Goal: Participate in discussion: Engage in conversation with other users on a specific topic

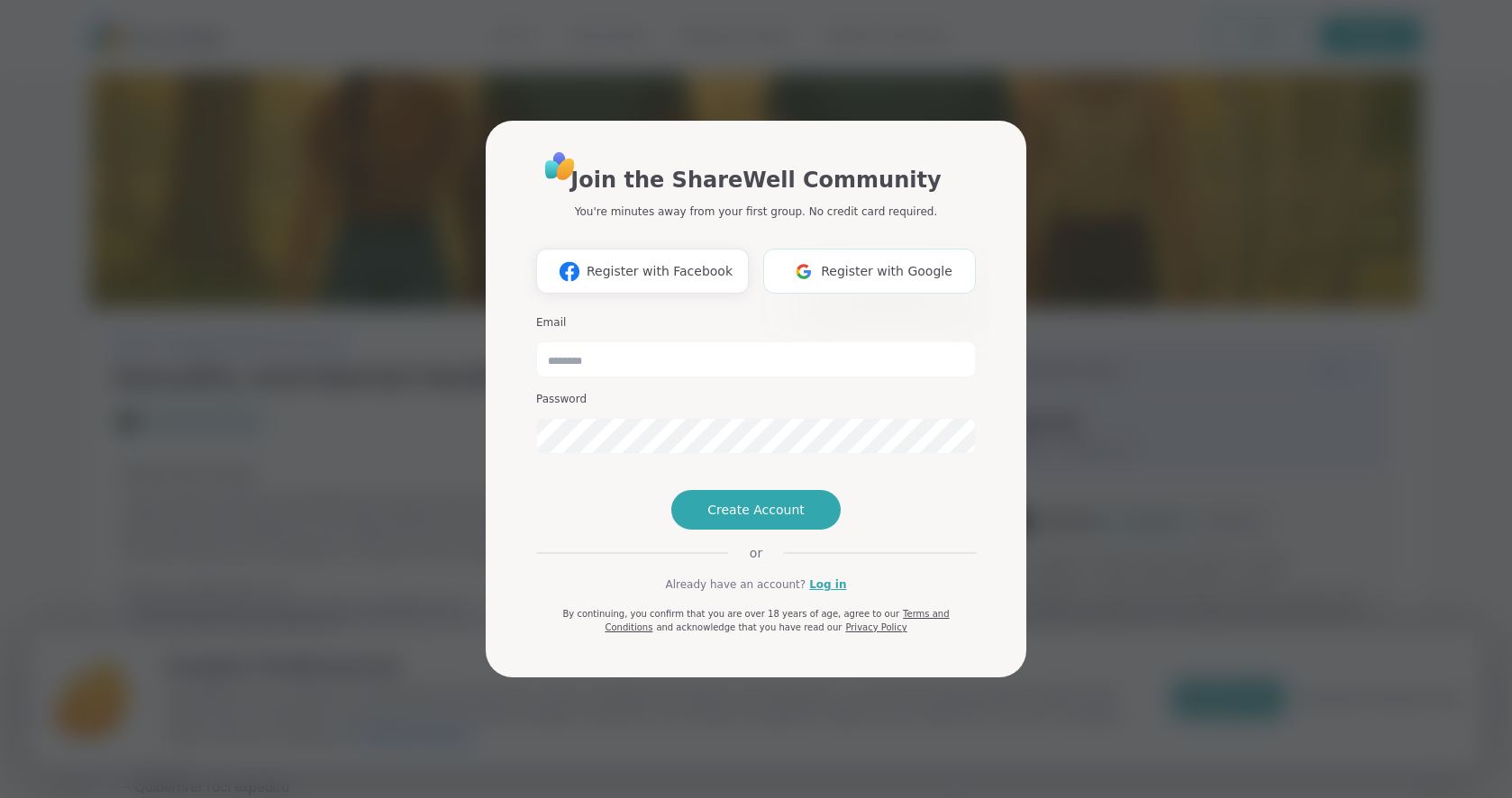
click at [857, 262] on span "Register with Google" at bounding box center [887, 272] width 132 height 19
click at [819, 593] on link "Log in" at bounding box center [828, 585] width 37 height 17
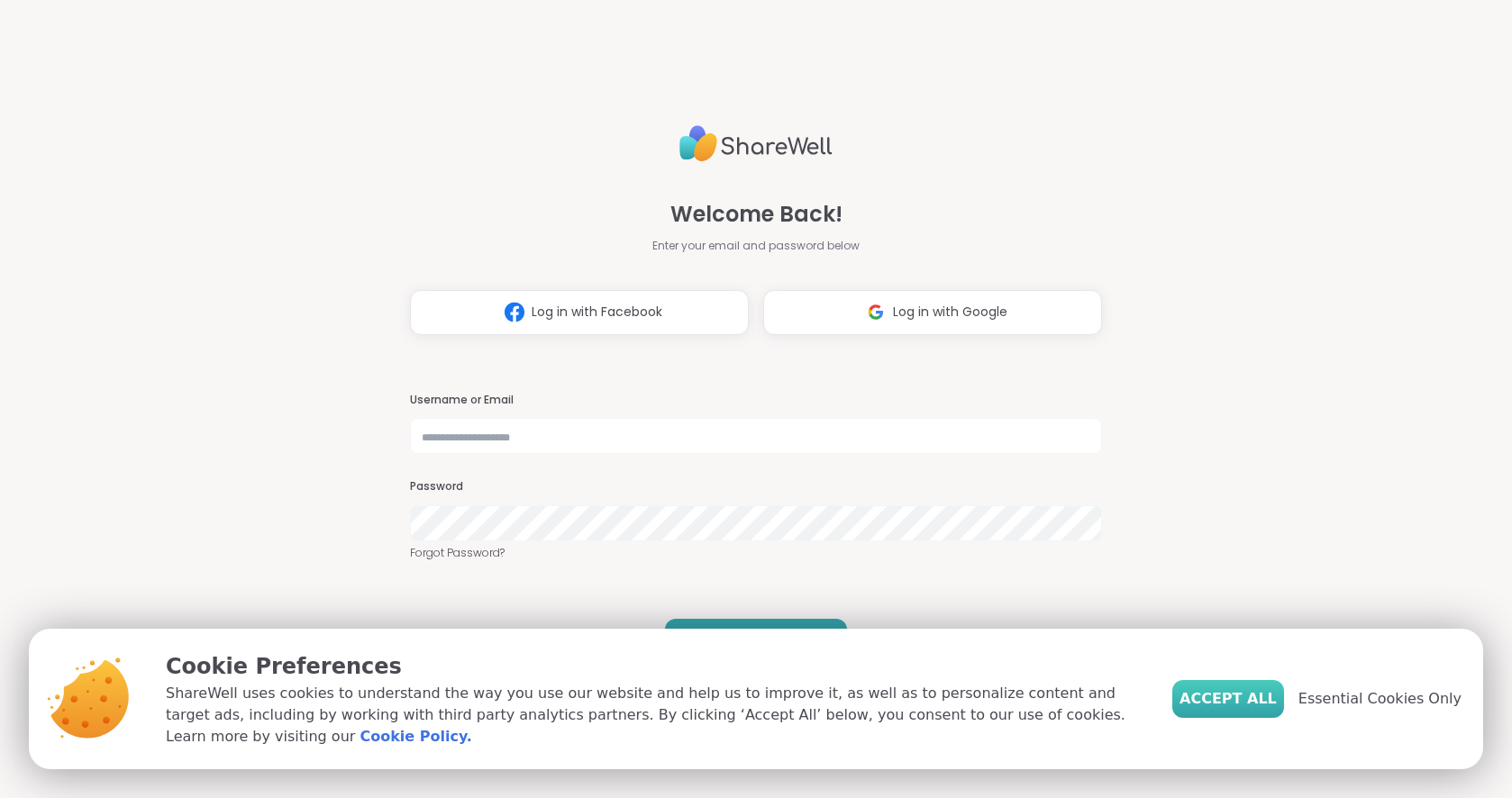
click at [1241, 702] on span "Accept All" at bounding box center [1228, 699] width 97 height 21
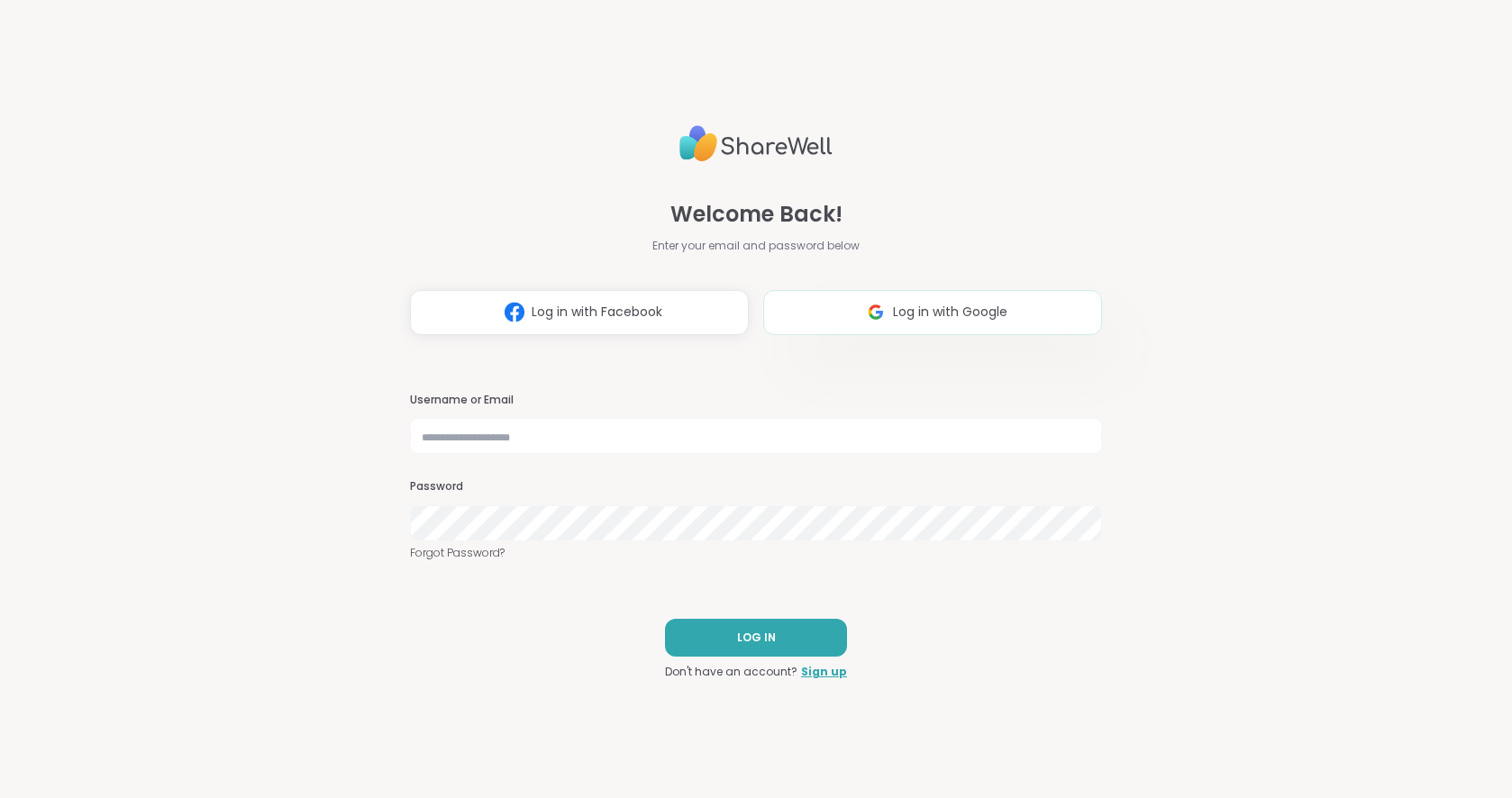
click at [926, 310] on span "Log in with Google" at bounding box center [950, 312] width 114 height 19
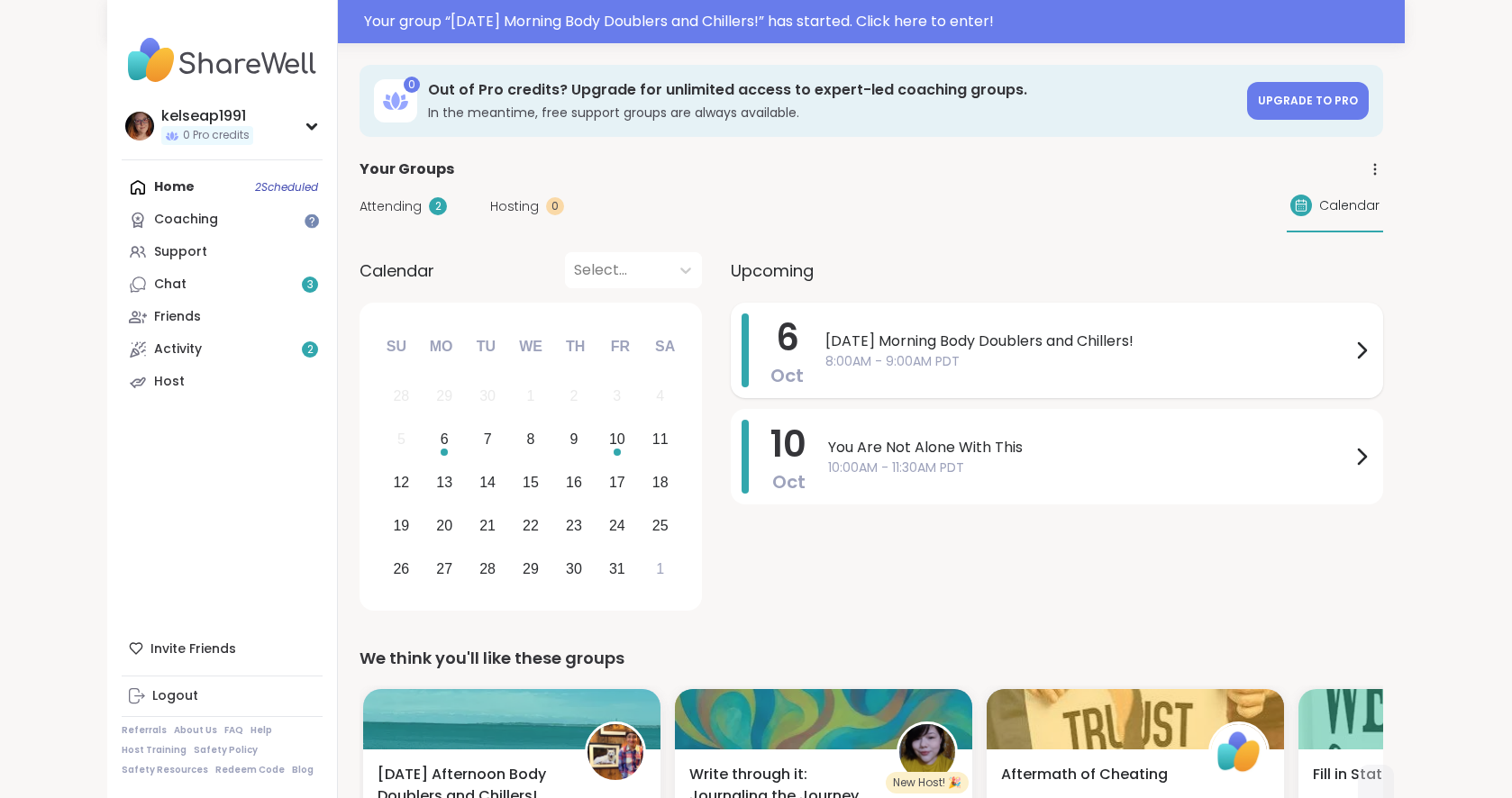
click at [1303, 342] on span "[DATE] Morning Body Doublers and Chillers!" at bounding box center [1088, 341] width 526 height 21
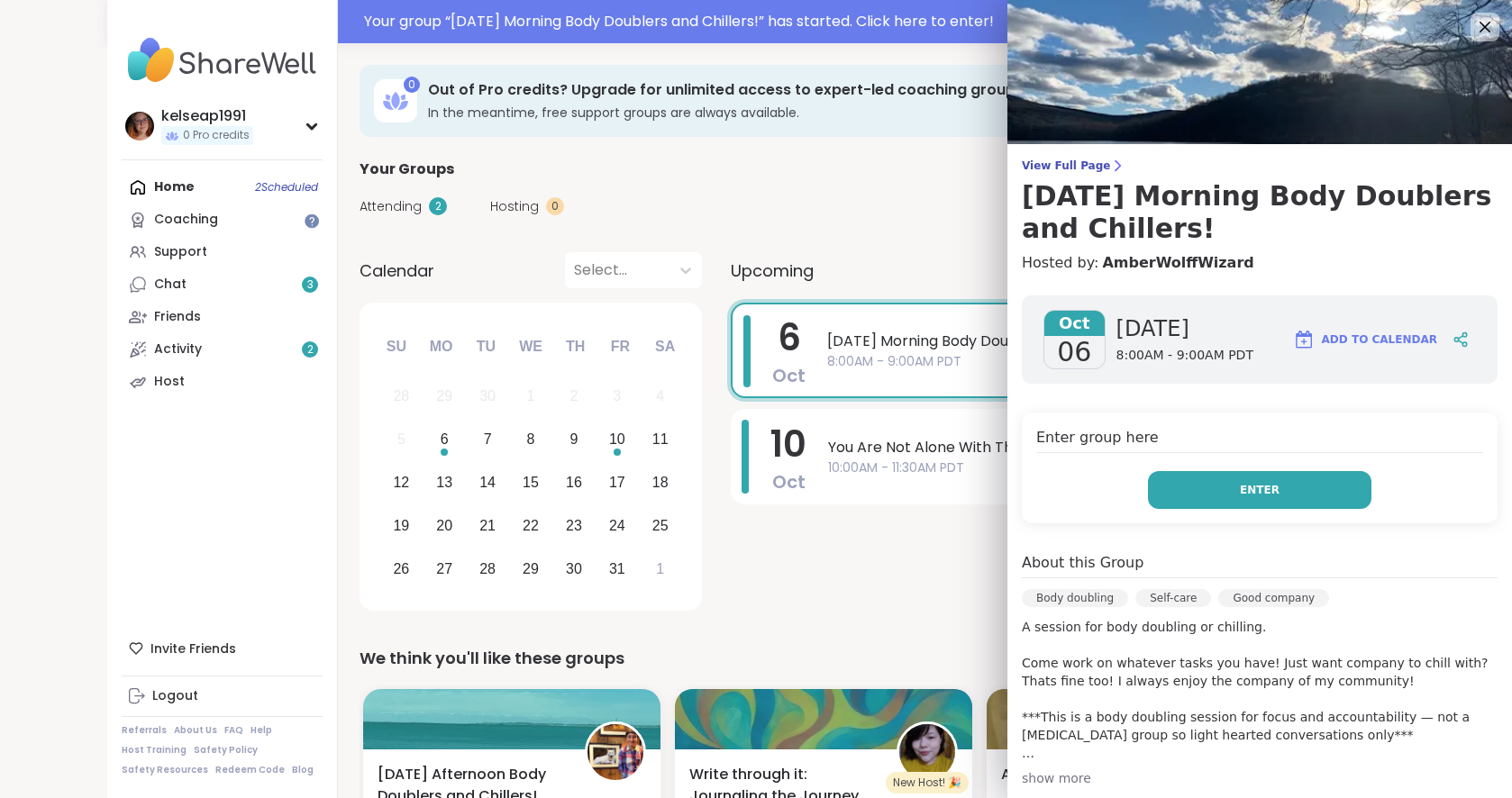
click at [1257, 497] on span "Enter" at bounding box center [1260, 490] width 40 height 17
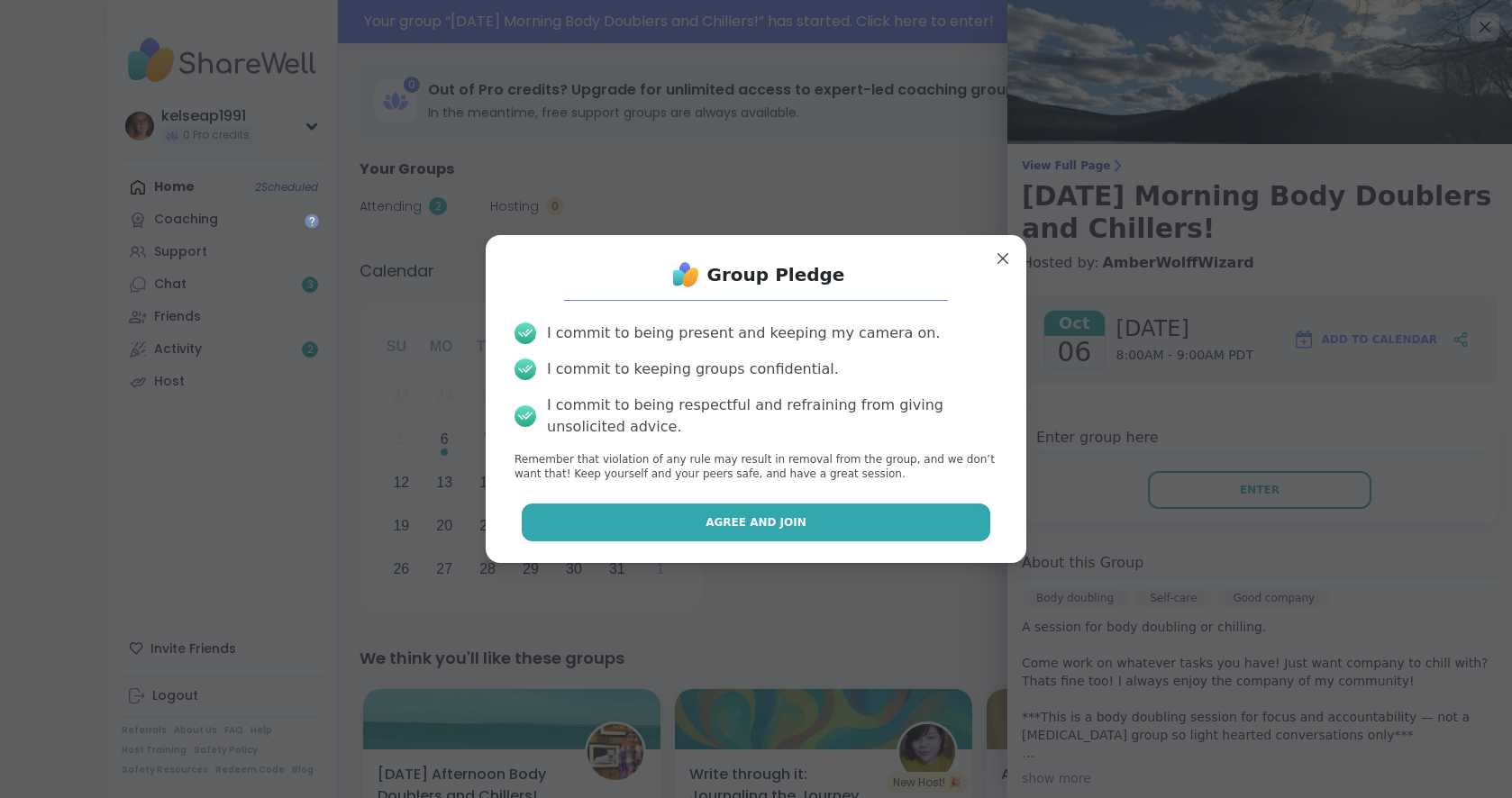
click at [817, 520] on button "Agree and Join" at bounding box center [756, 522] width 470 height 38
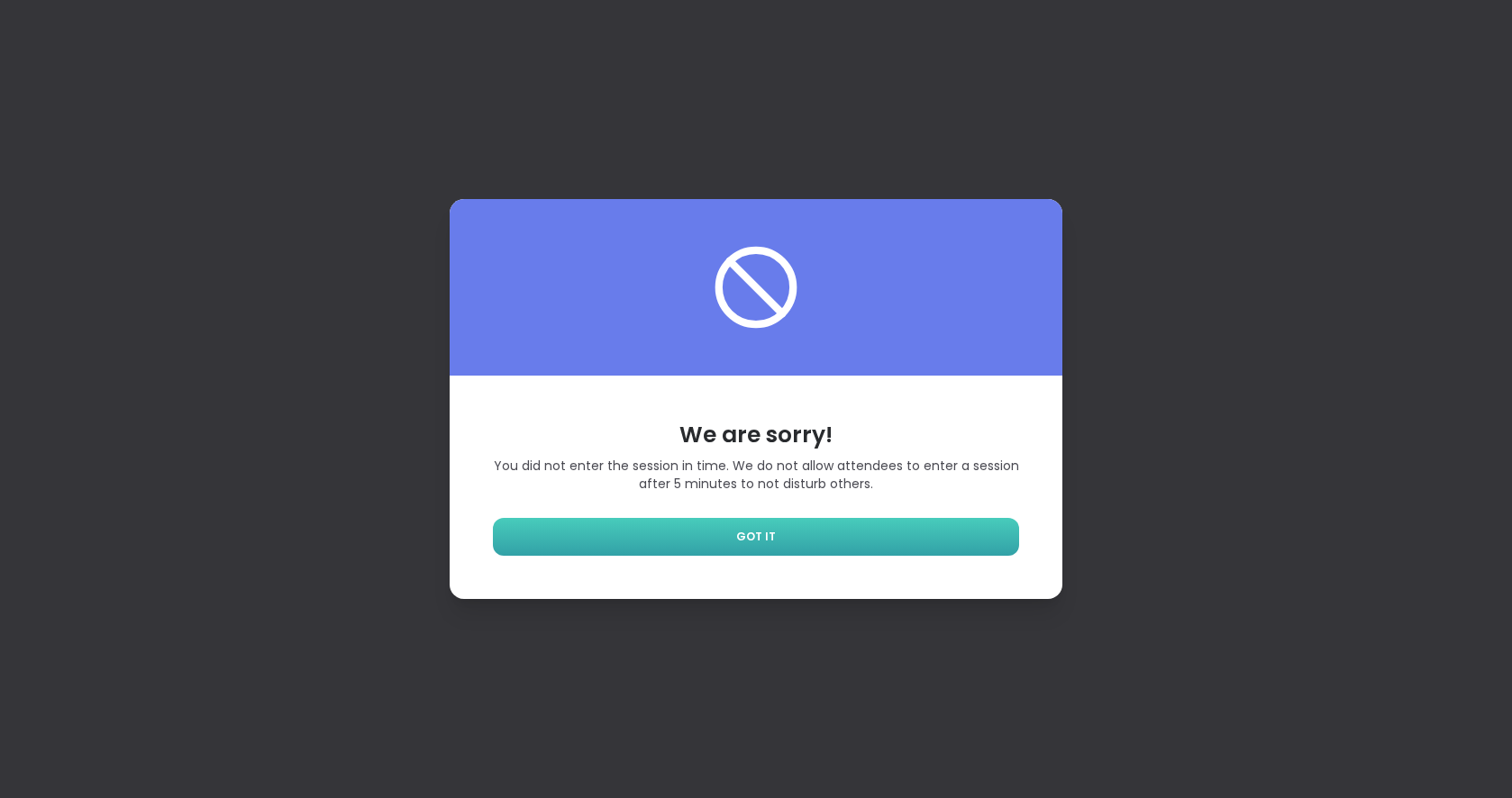
click at [835, 534] on link "GOT IT" at bounding box center [756, 537] width 527 height 38
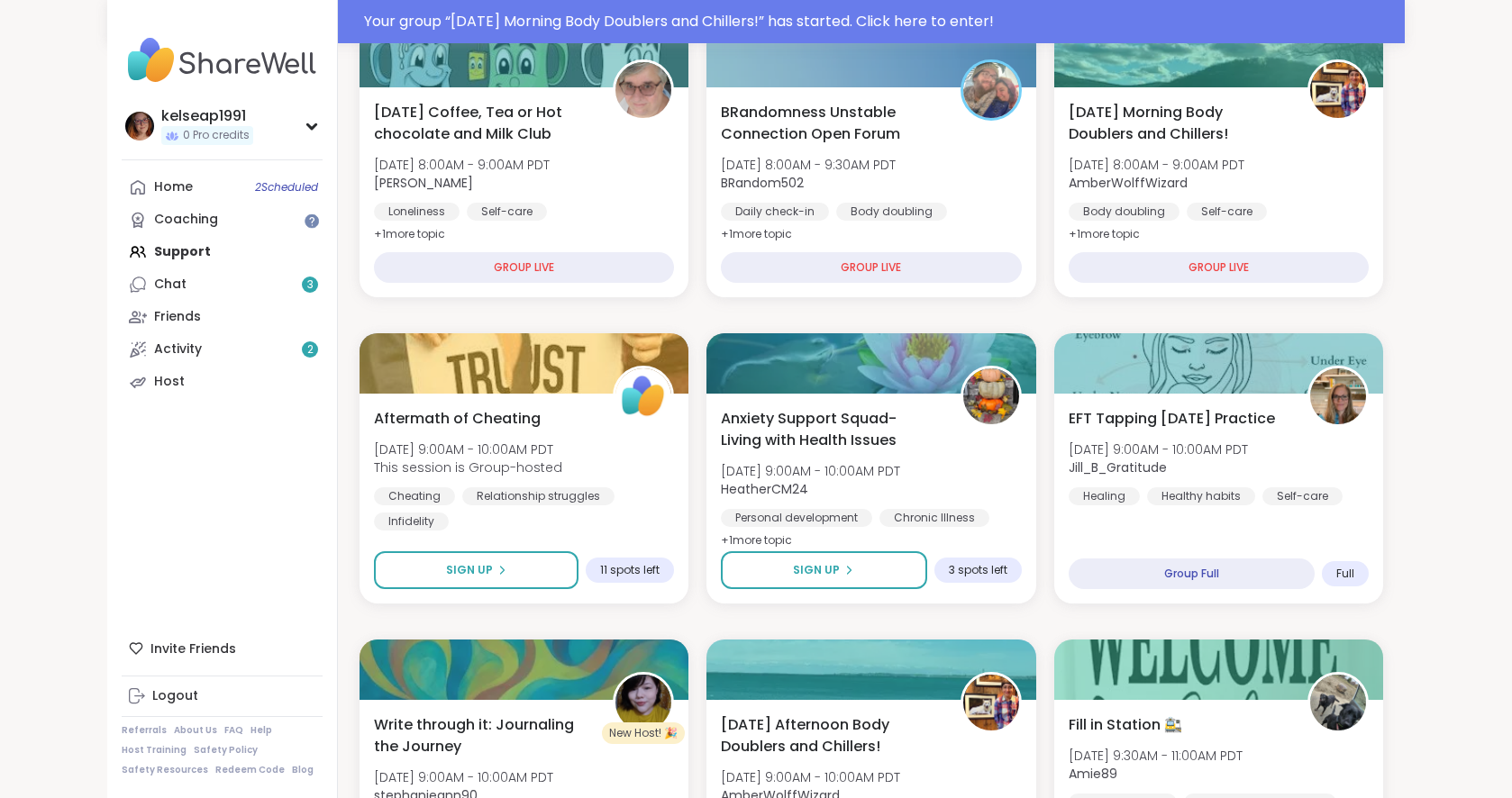
scroll to position [272, 0]
click at [218, 182] on link "Home 2 Scheduled" at bounding box center [222, 187] width 201 height 32
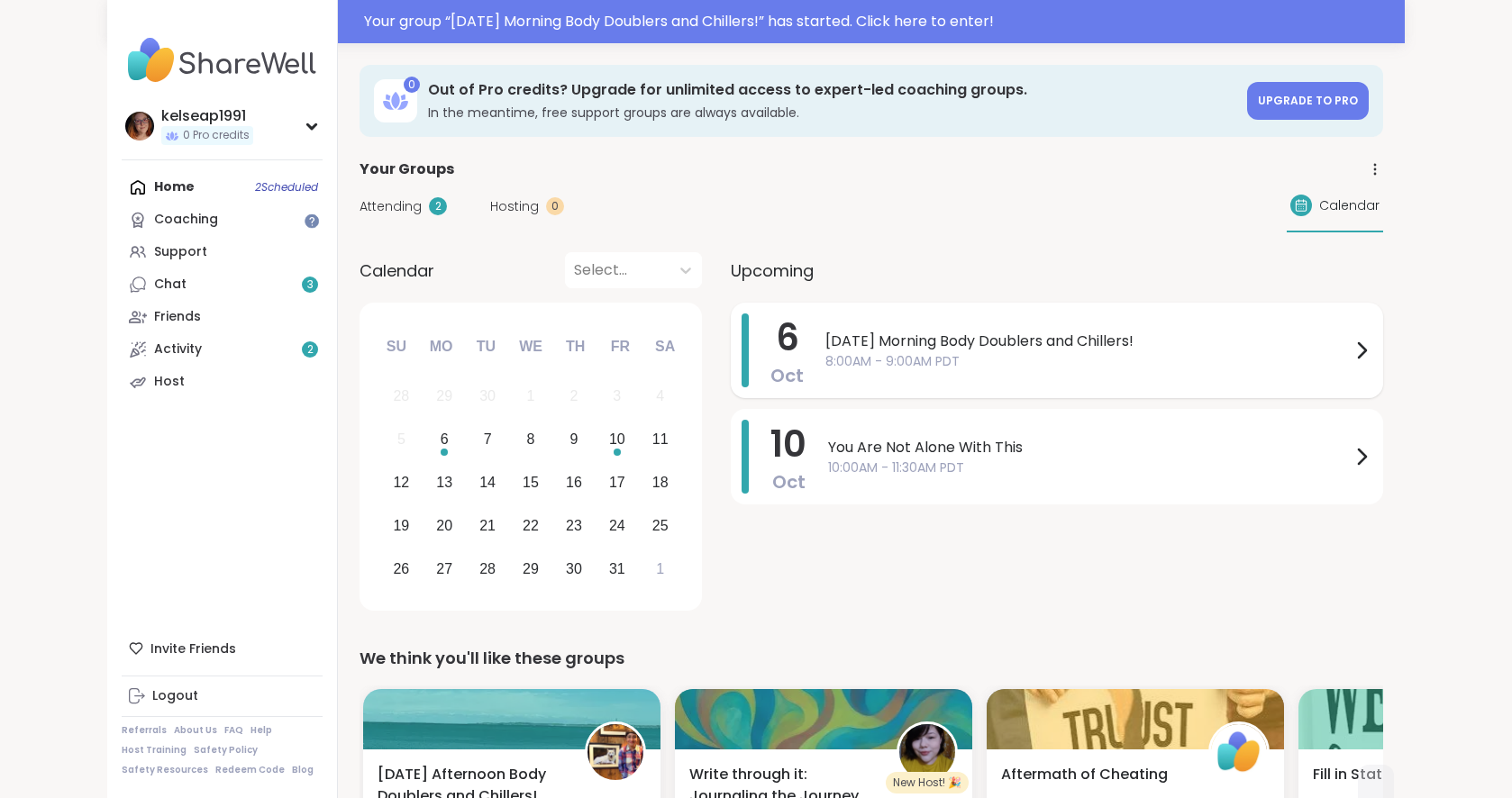
click at [1355, 348] on icon at bounding box center [1361, 350] width 21 height 21
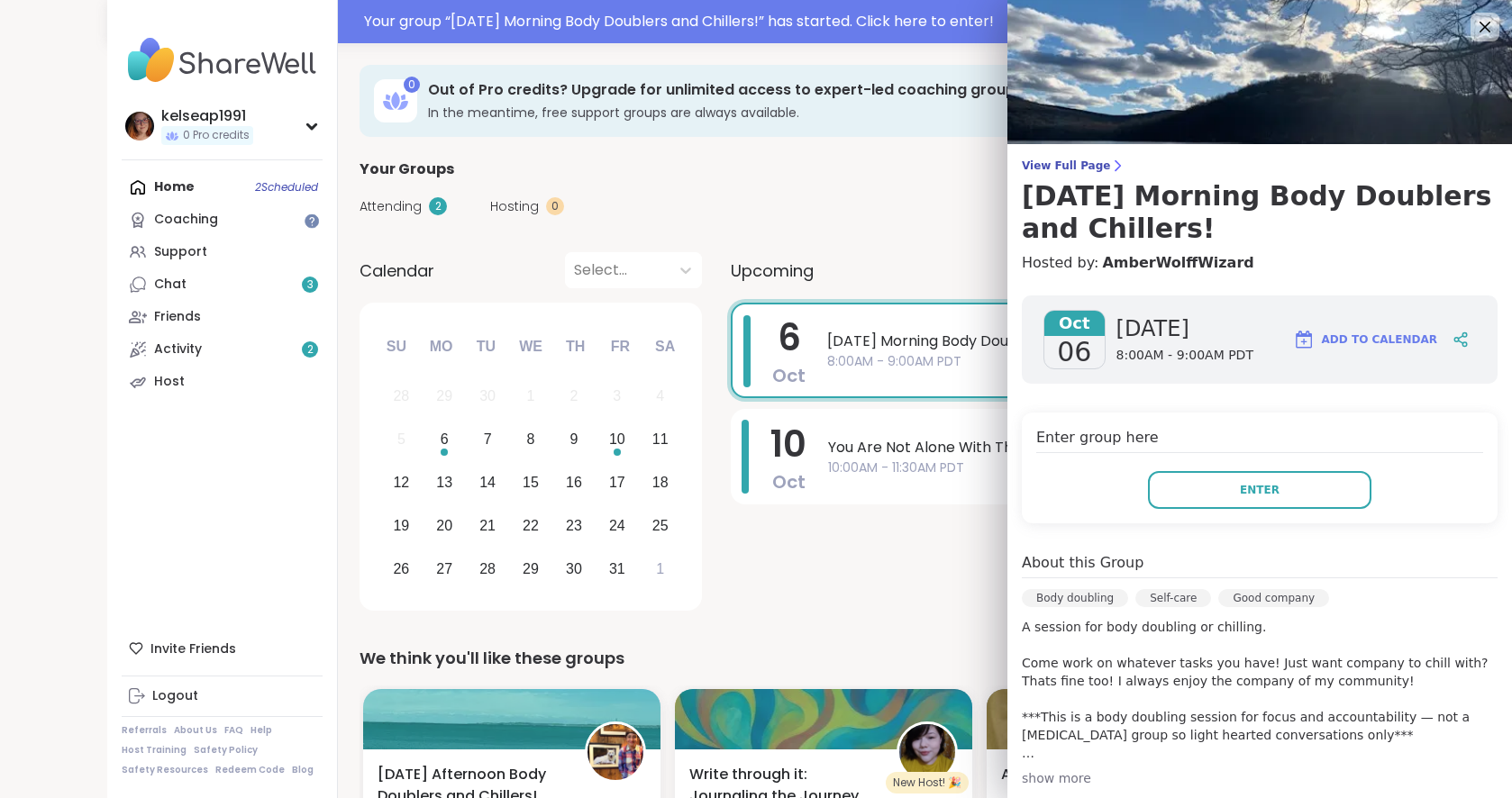
click at [866, 528] on div "[DATE] [DATE] Morning Body Doublers and Chillers! 8:00AM - 9:00AM PDT [DATE] Yo…" at bounding box center [1058, 460] width 653 height 314
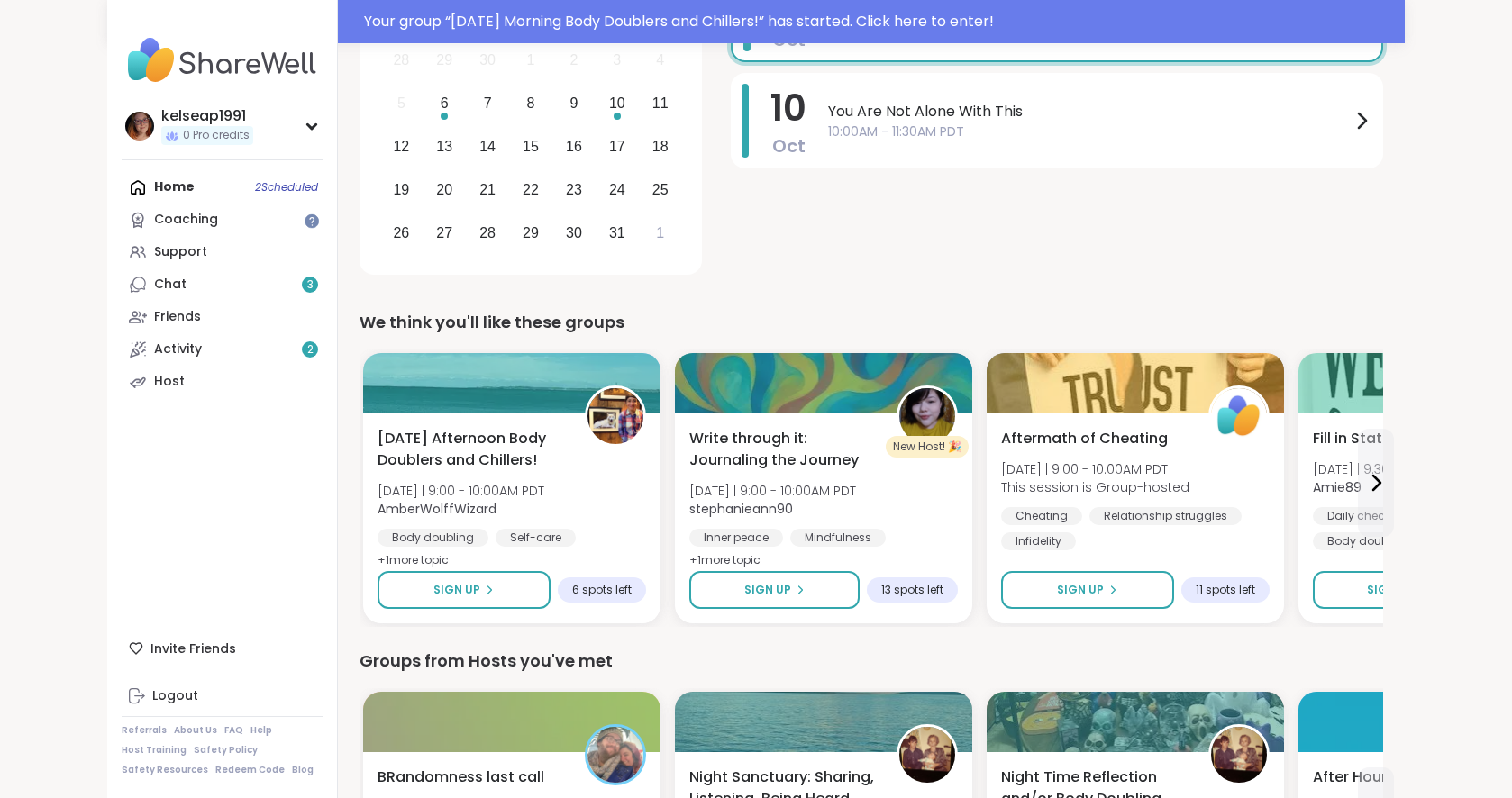
scroll to position [341, 0]
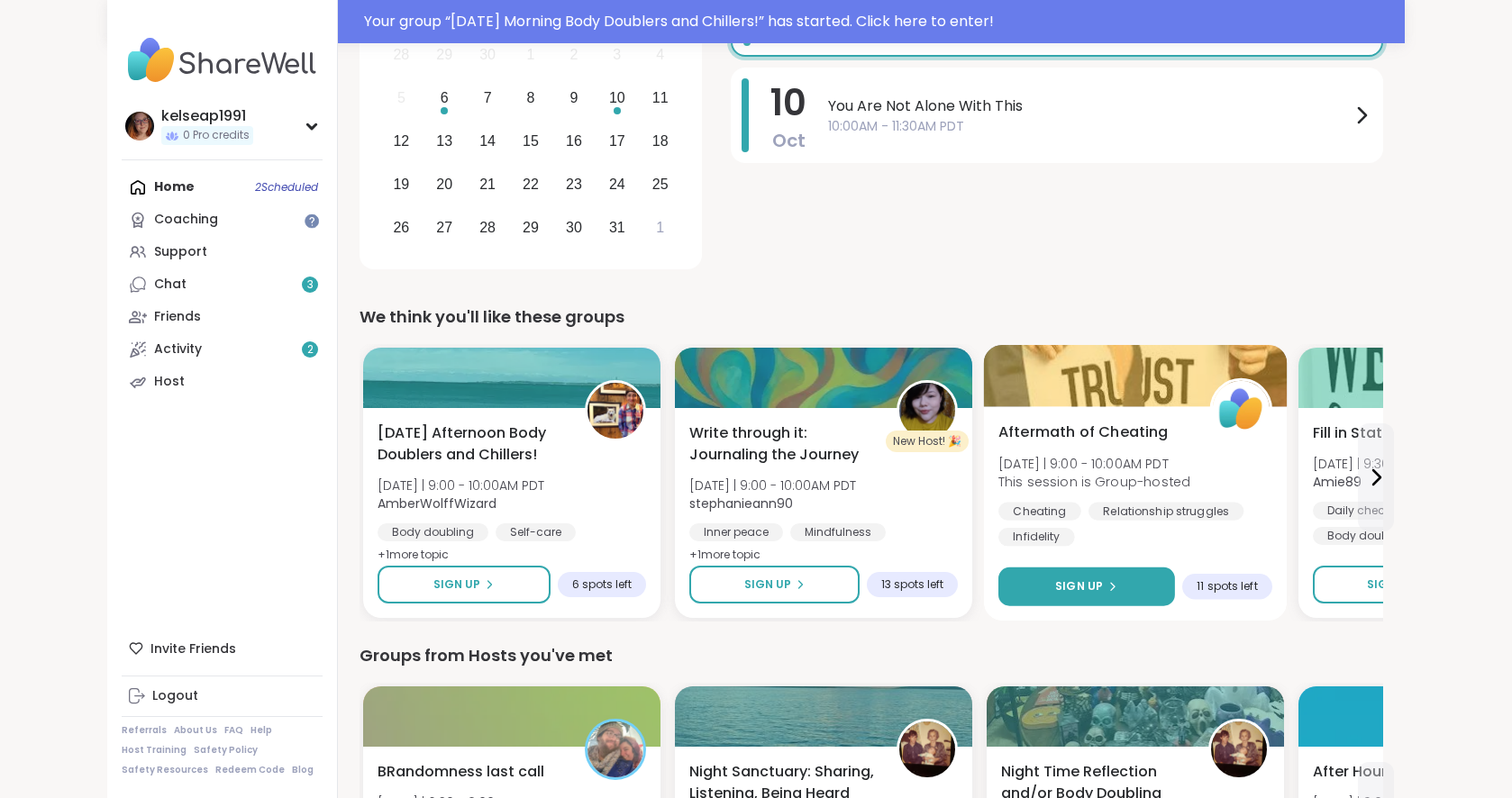
click at [1087, 582] on span "Sign Up" at bounding box center [1080, 587] width 48 height 17
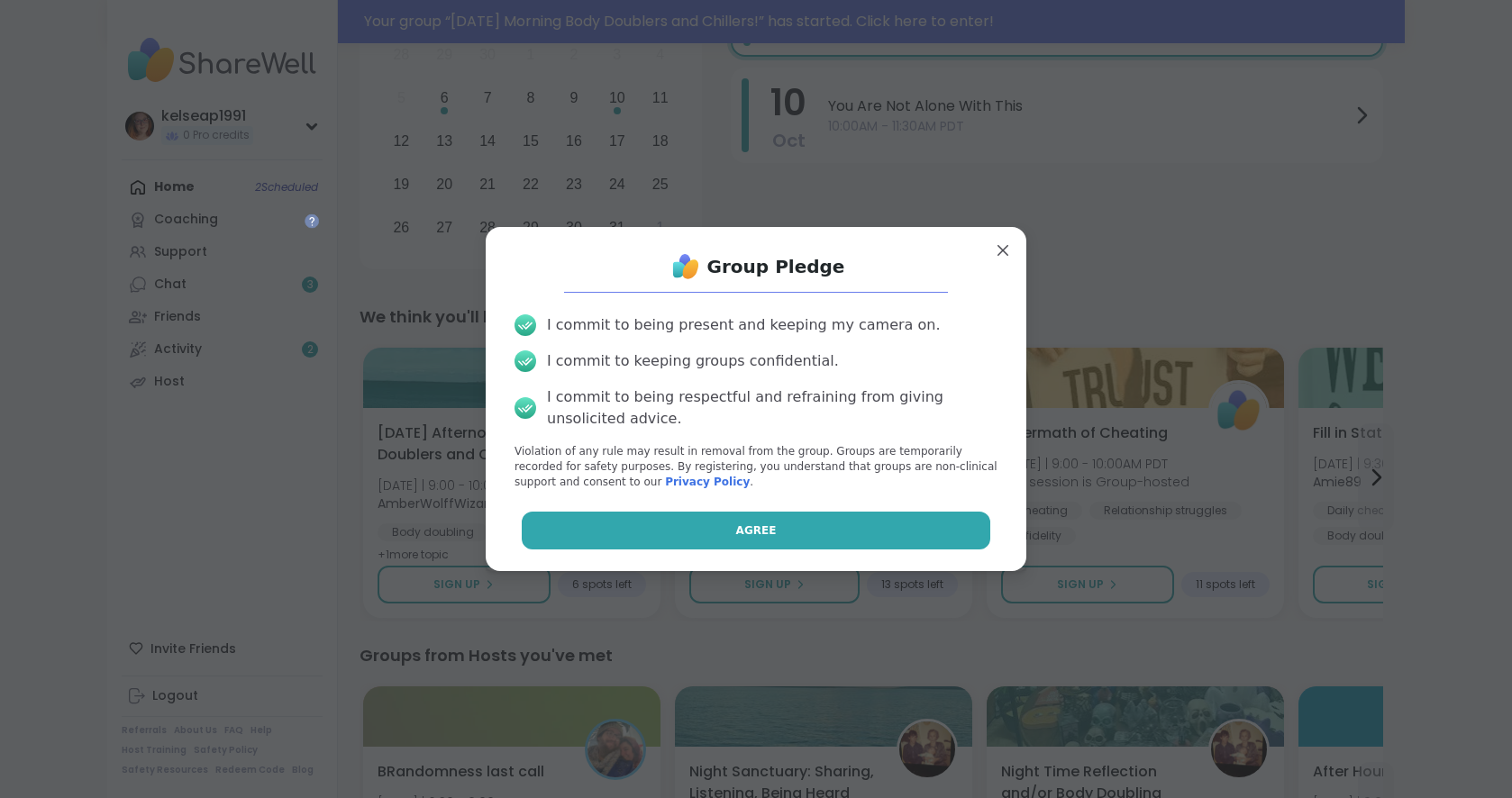
click at [859, 538] on button "Agree" at bounding box center [756, 530] width 470 height 38
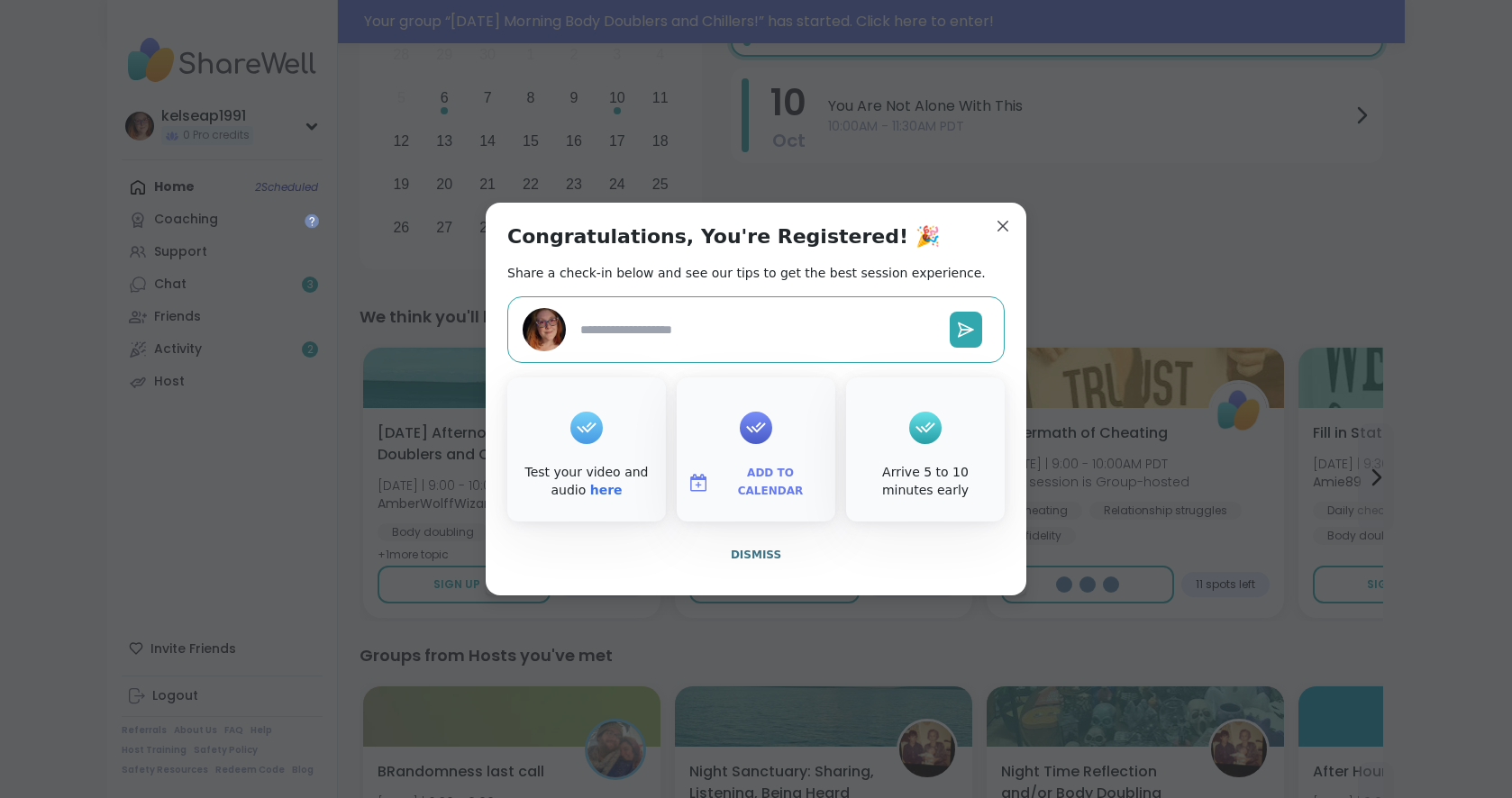
type textarea "*"
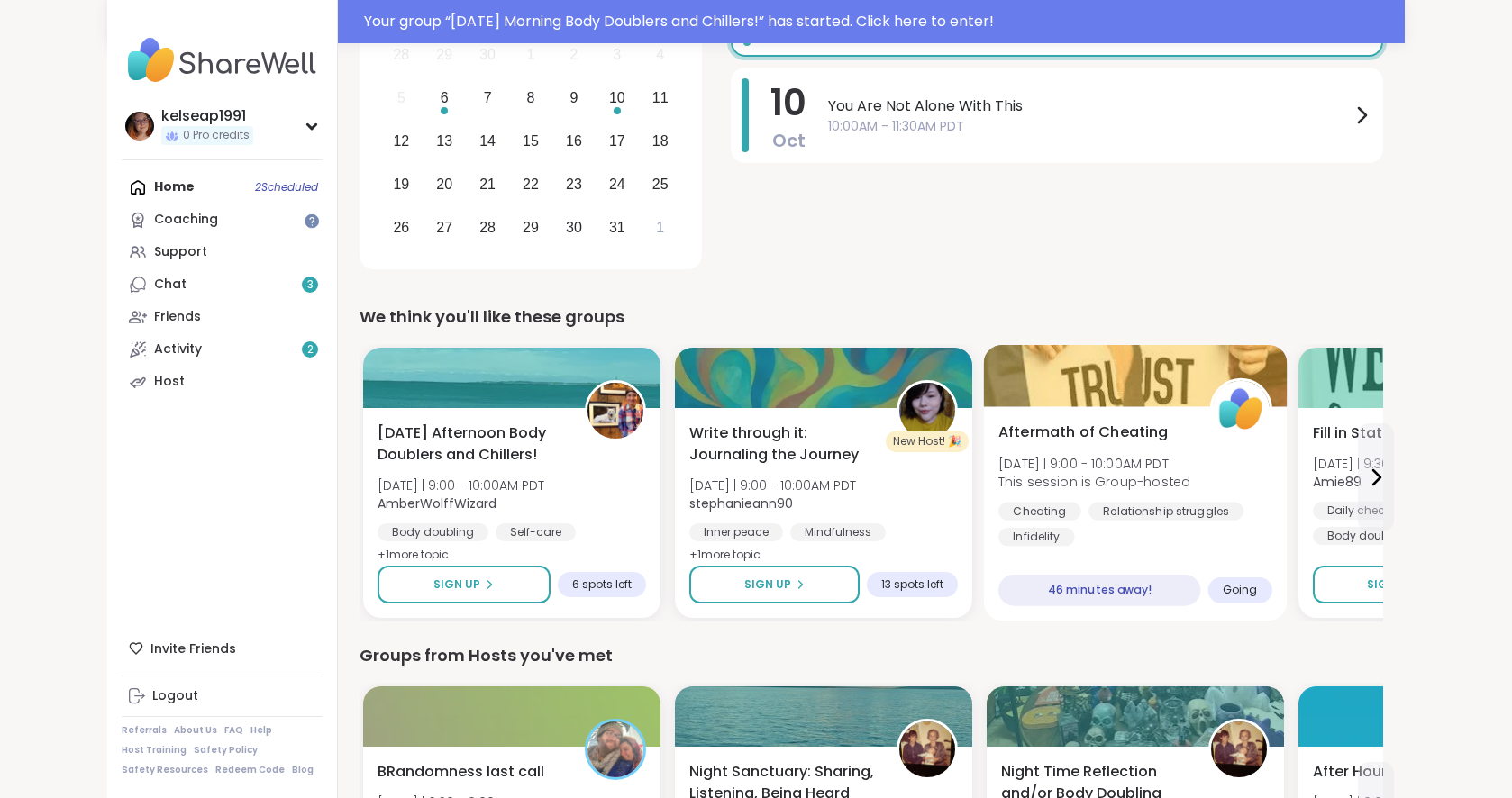
click at [1253, 498] on div "Aftermath of Cheating [DATE] | 9:00 - 10:00AM PDT This session is Group-hosted …" at bounding box center [1136, 484] width 274 height 125
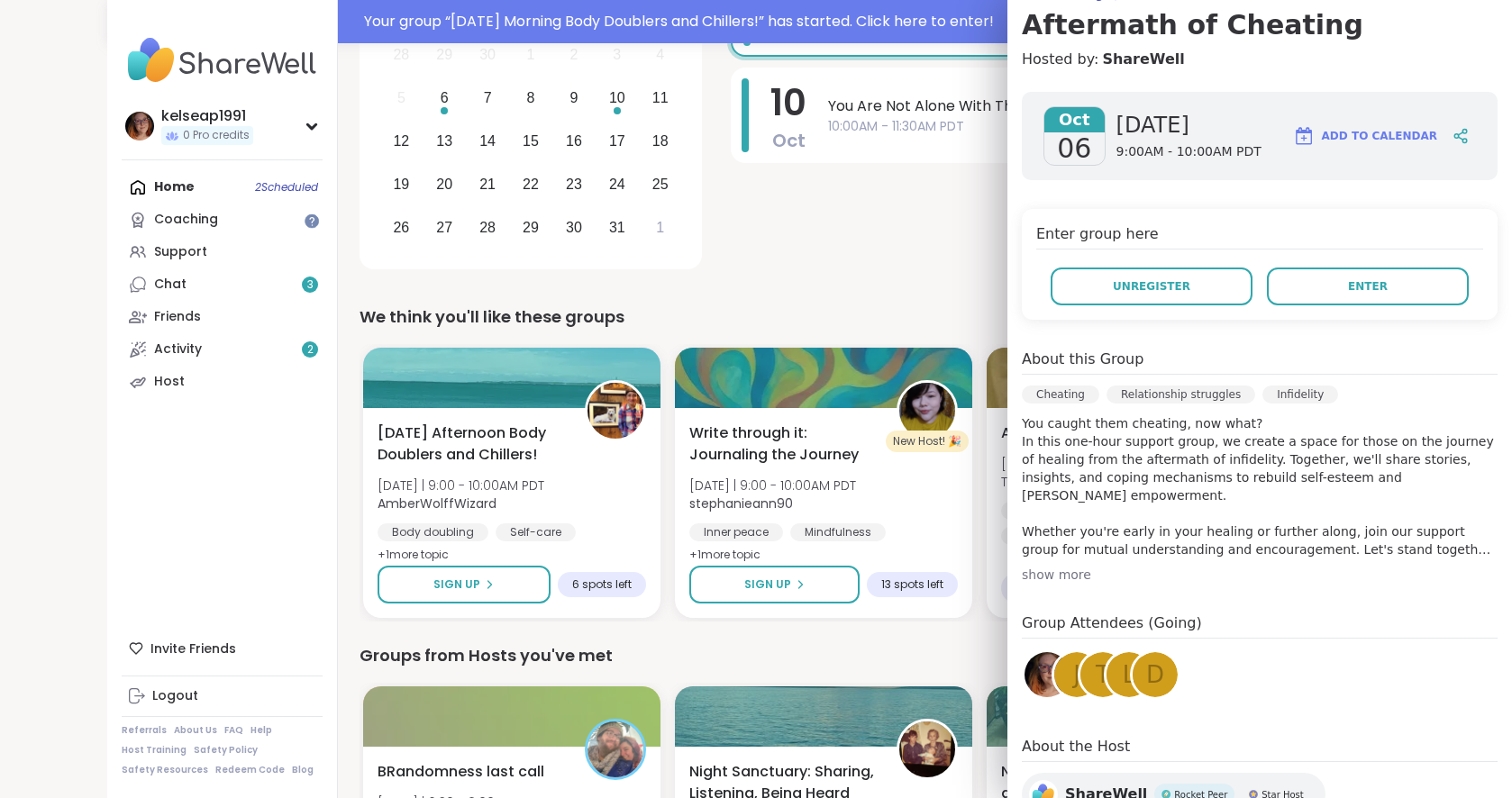
scroll to position [174, 0]
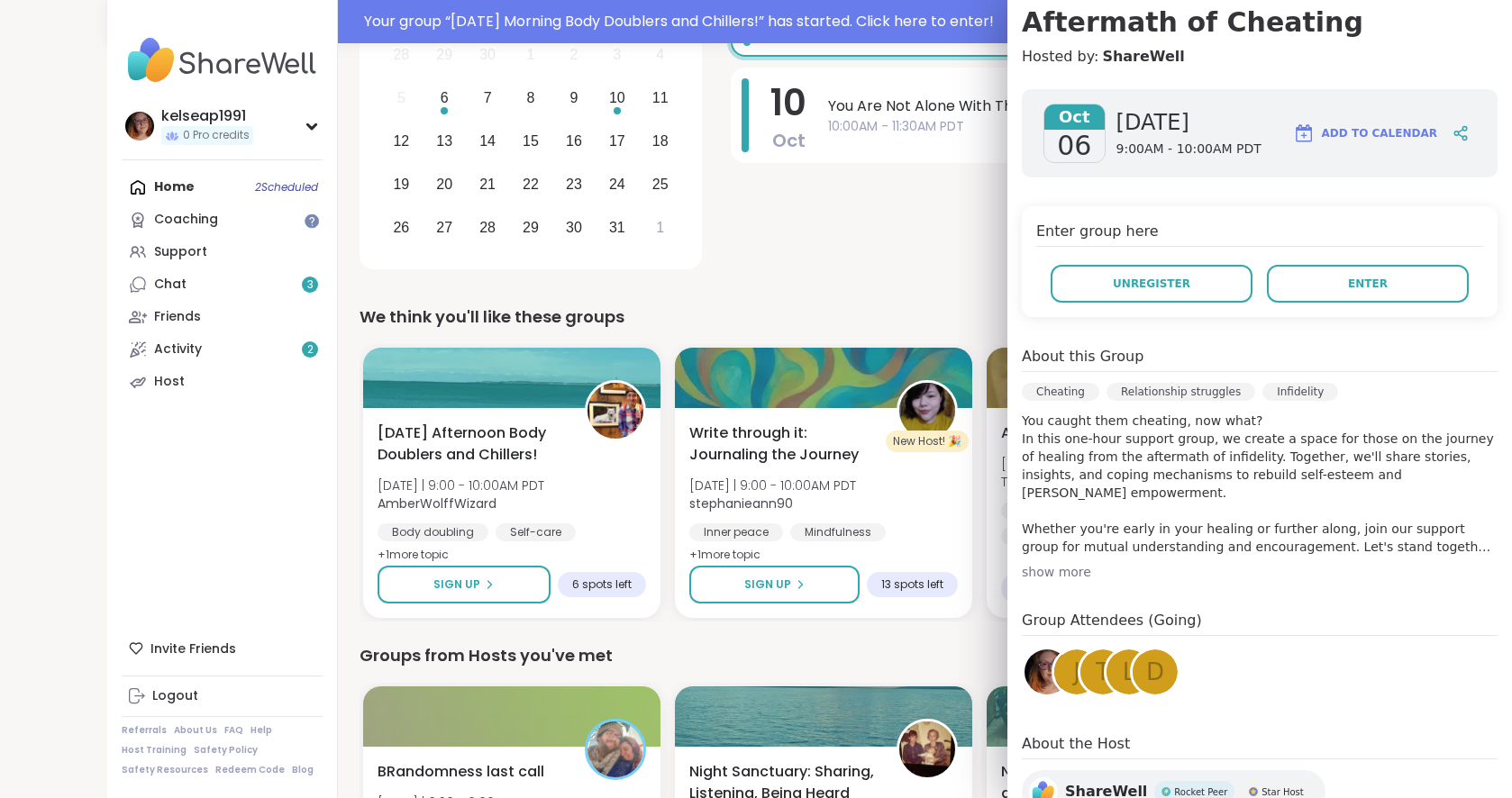
click at [1046, 568] on div "show more" at bounding box center [1260, 572] width 476 height 18
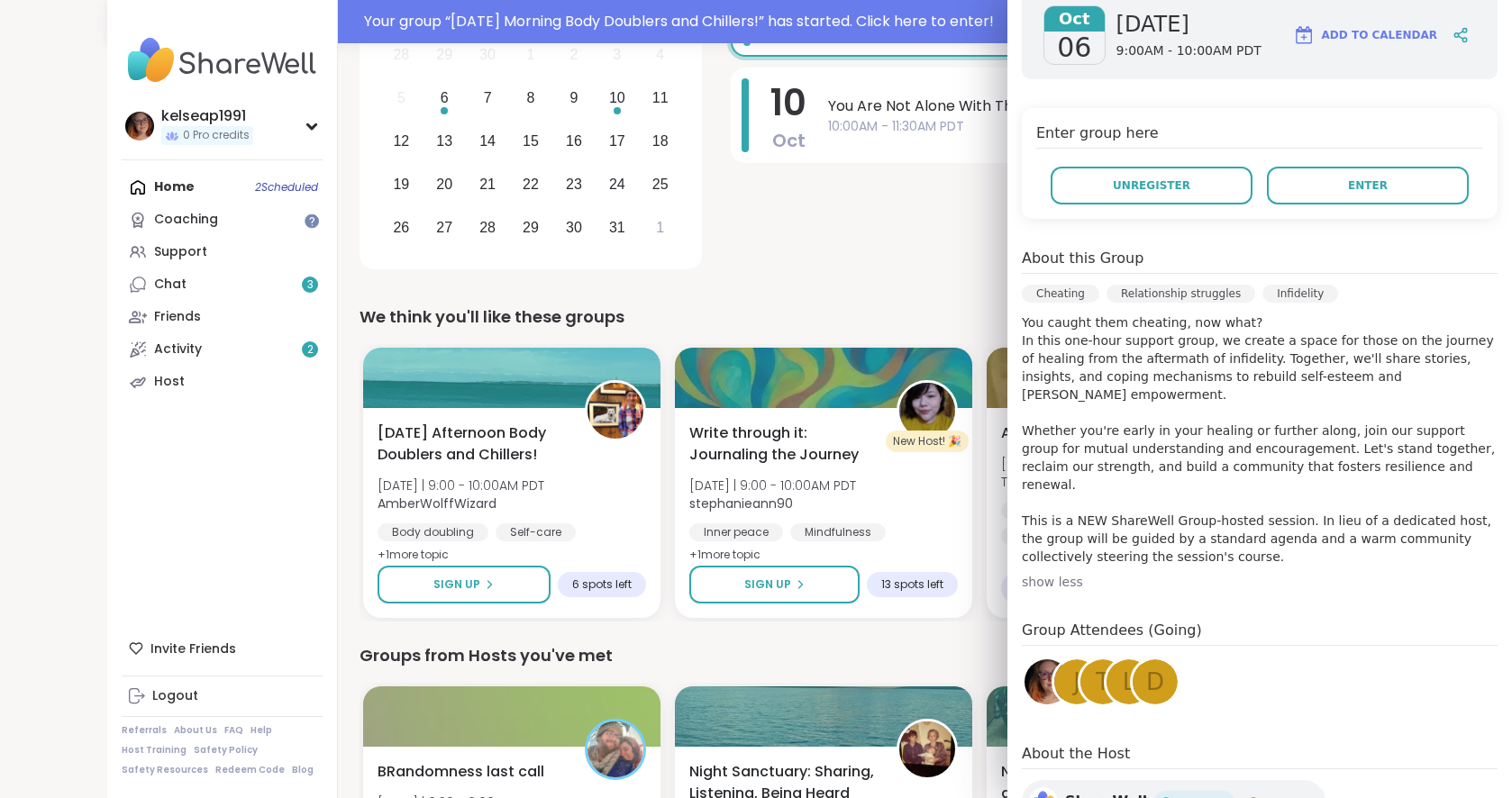
scroll to position [273, 0]
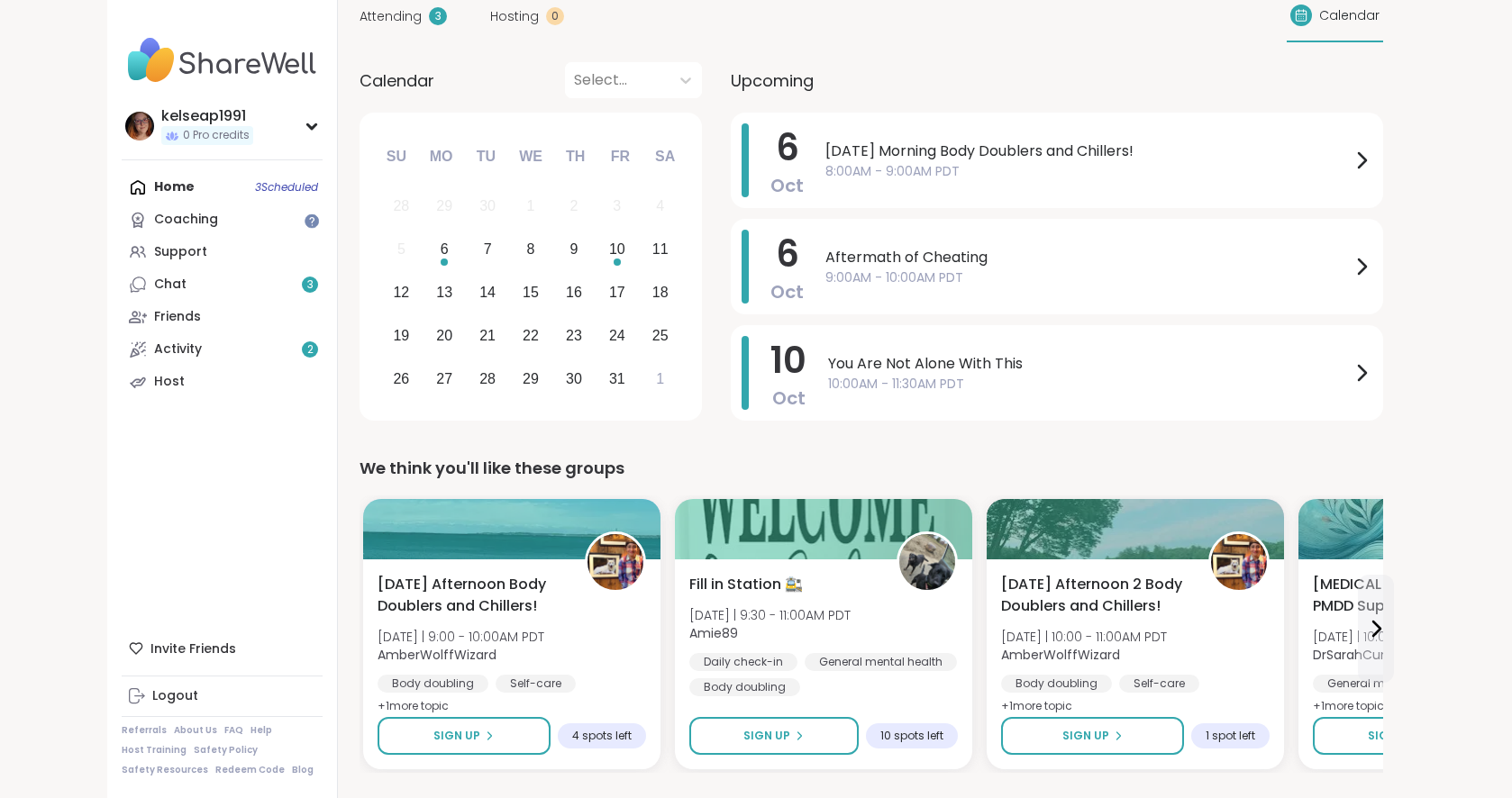
scroll to position [146, 0]
click at [1374, 635] on icon at bounding box center [1378, 630] width 7 height 15
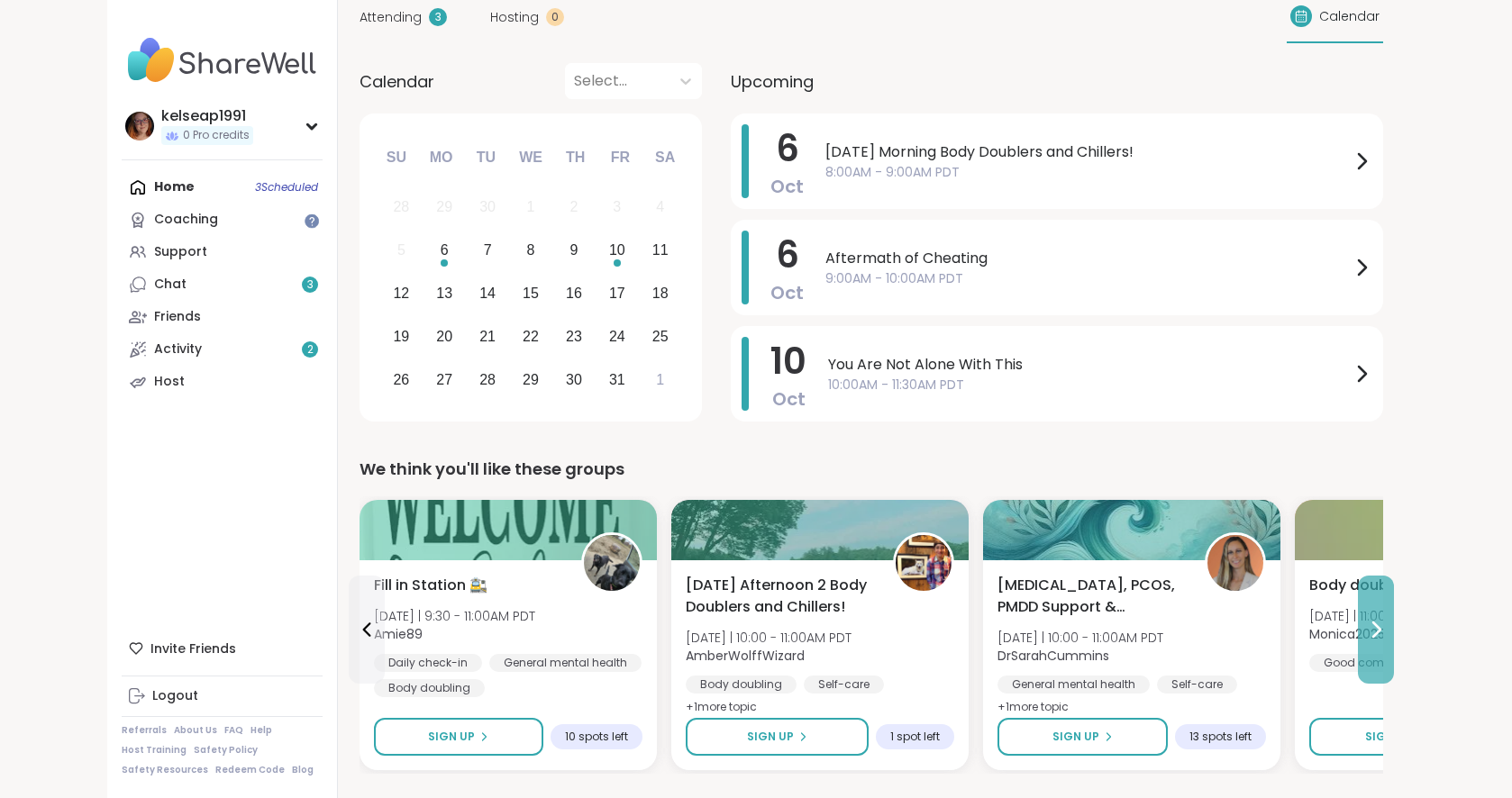
click at [1374, 635] on icon at bounding box center [1378, 630] width 7 height 15
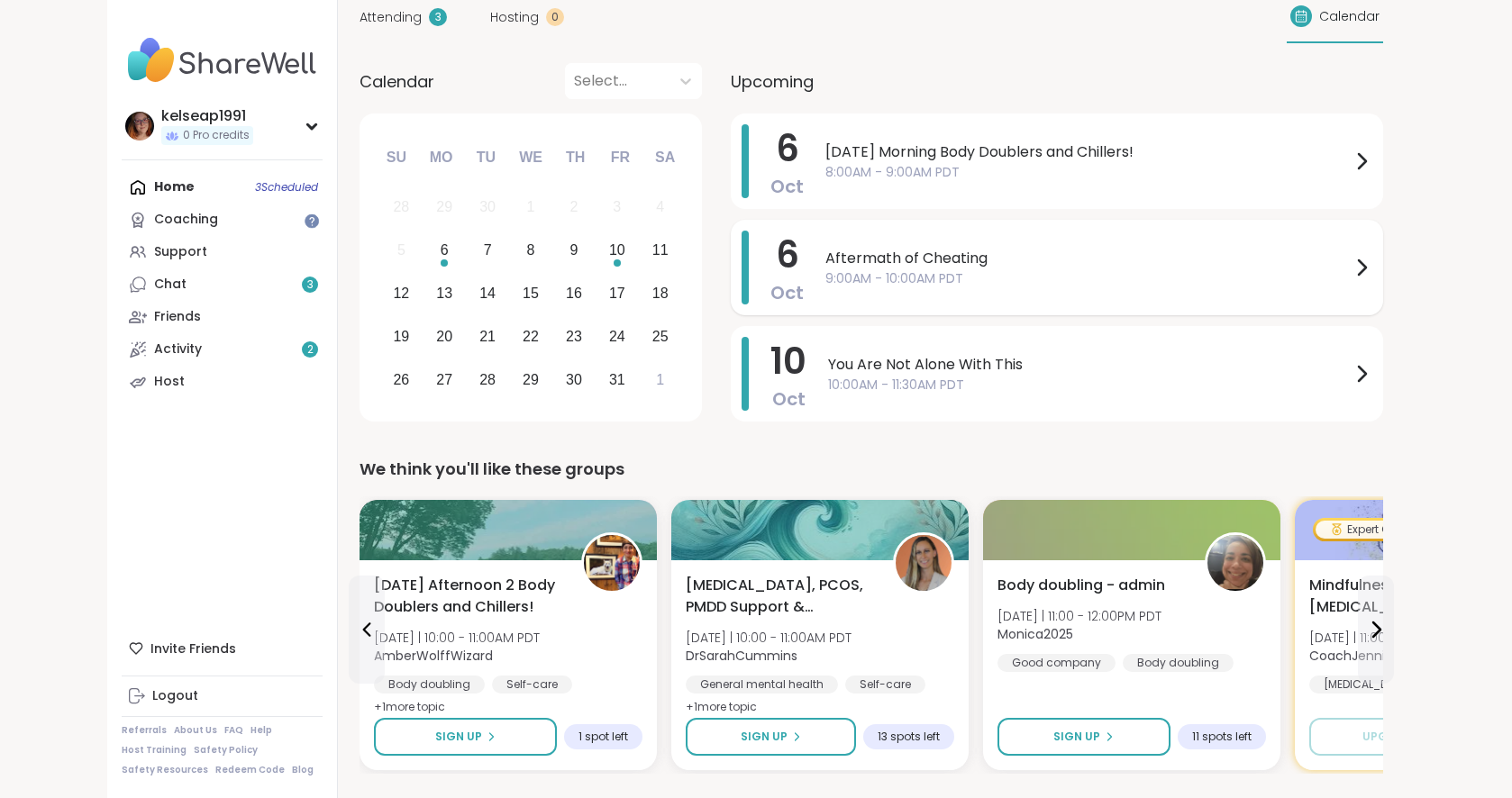
click at [1253, 280] on span "9:00AM - 10:00AM PDT" at bounding box center [1088, 279] width 526 height 19
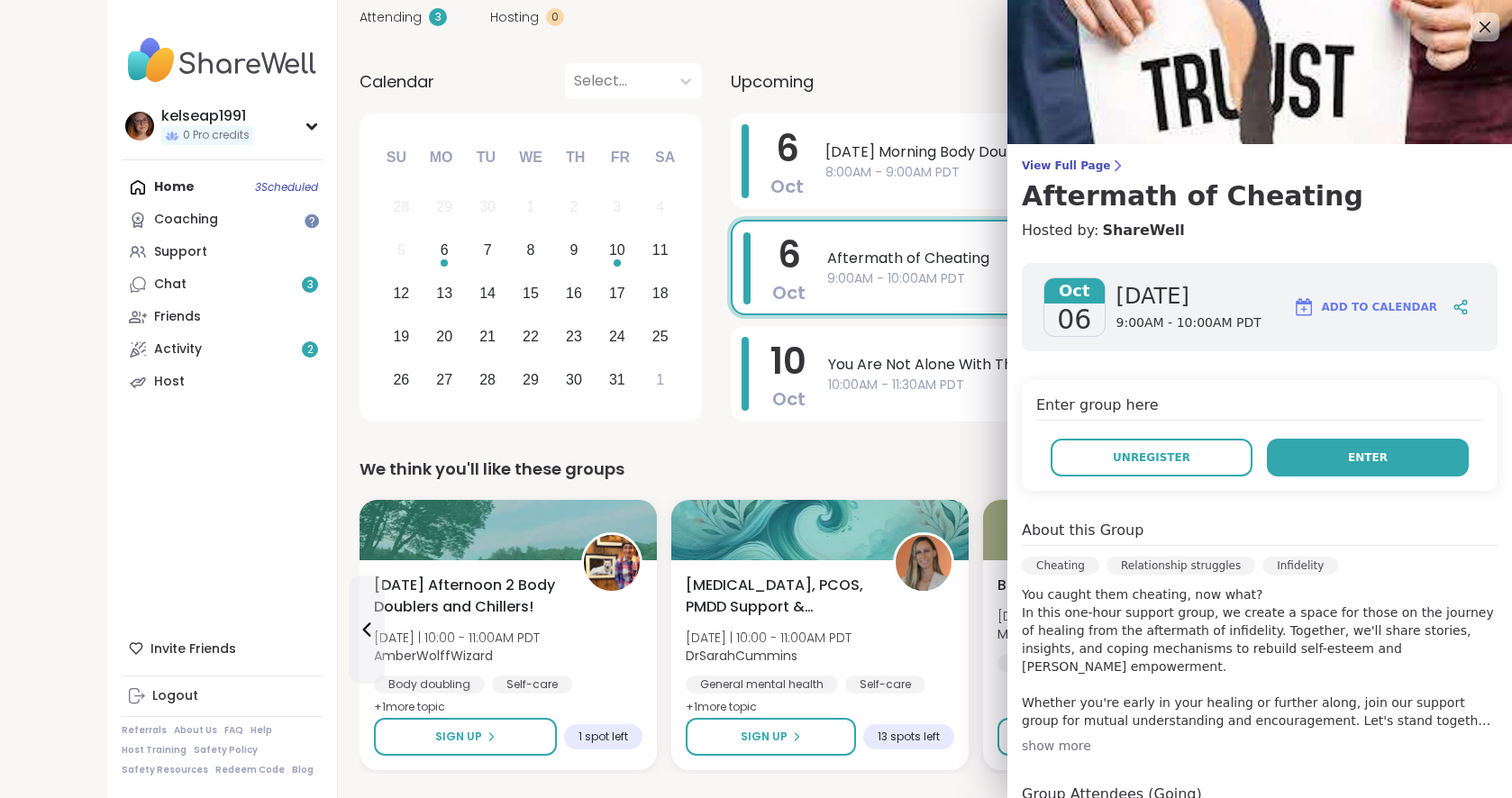
click at [1329, 466] on button "Enter" at bounding box center [1368, 457] width 202 height 38
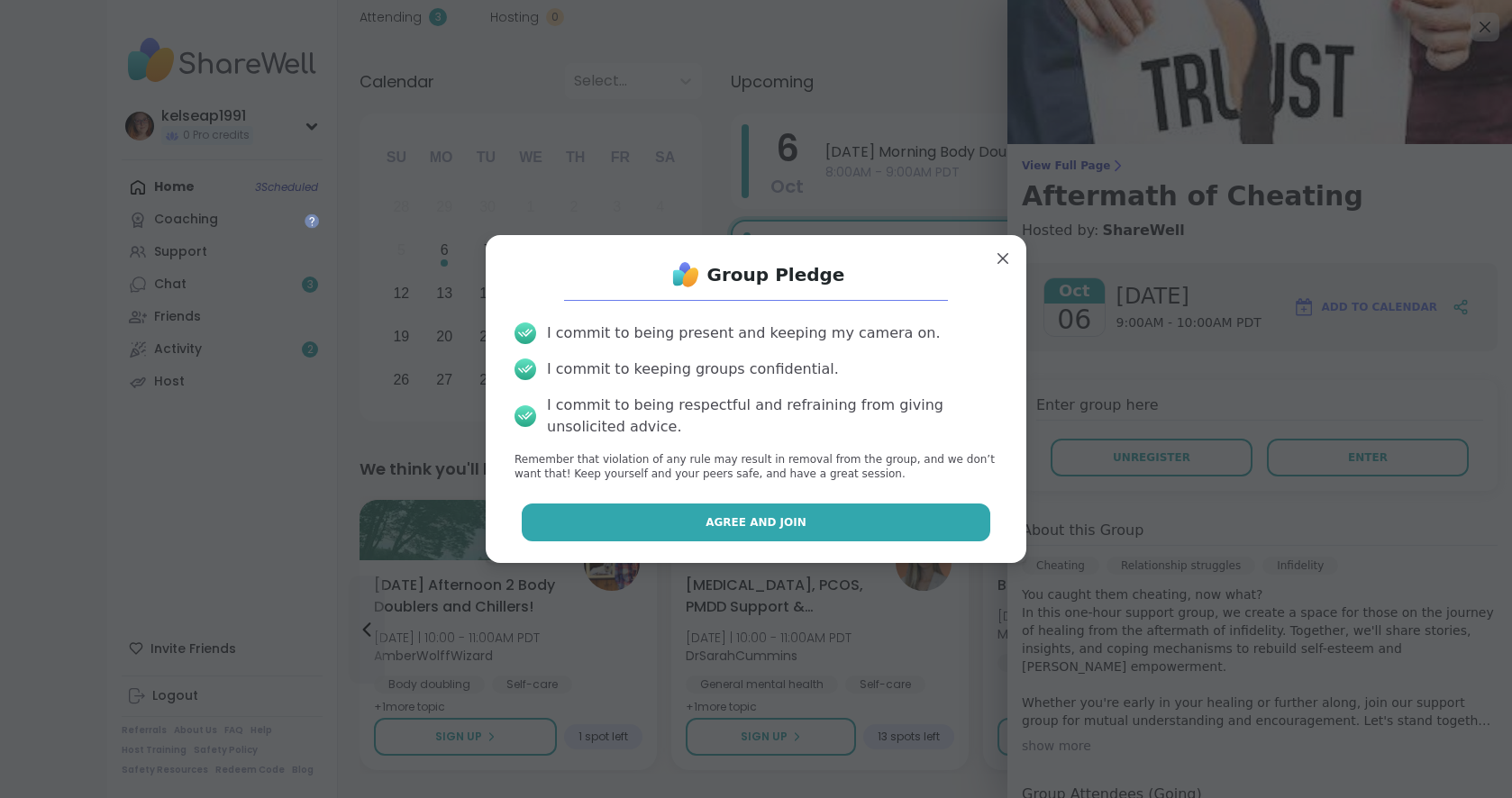
click at [690, 528] on button "Agree and Join" at bounding box center [756, 522] width 470 height 38
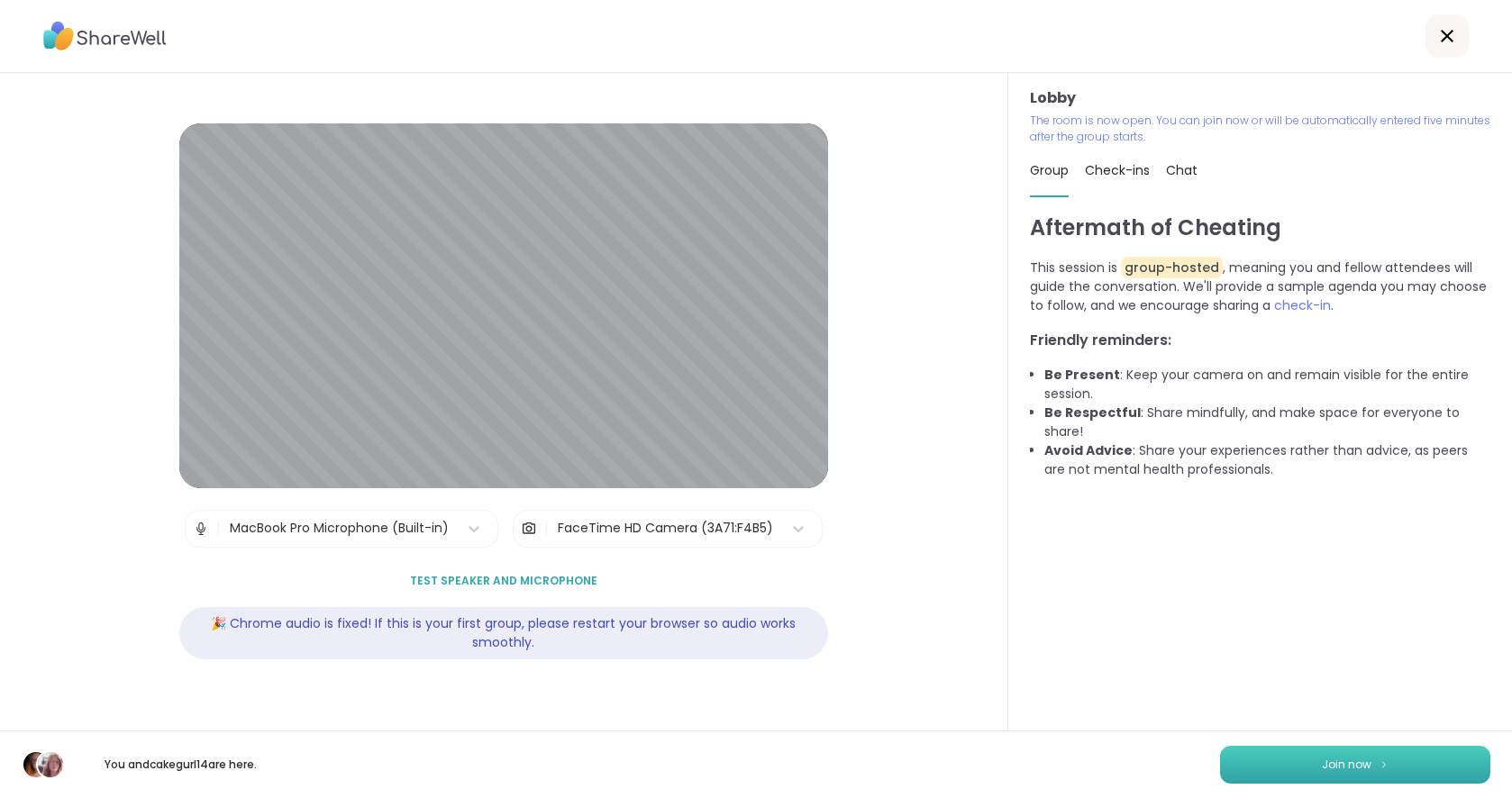
click at [1345, 764] on span "Join now" at bounding box center [1346, 766] width 49 height 17
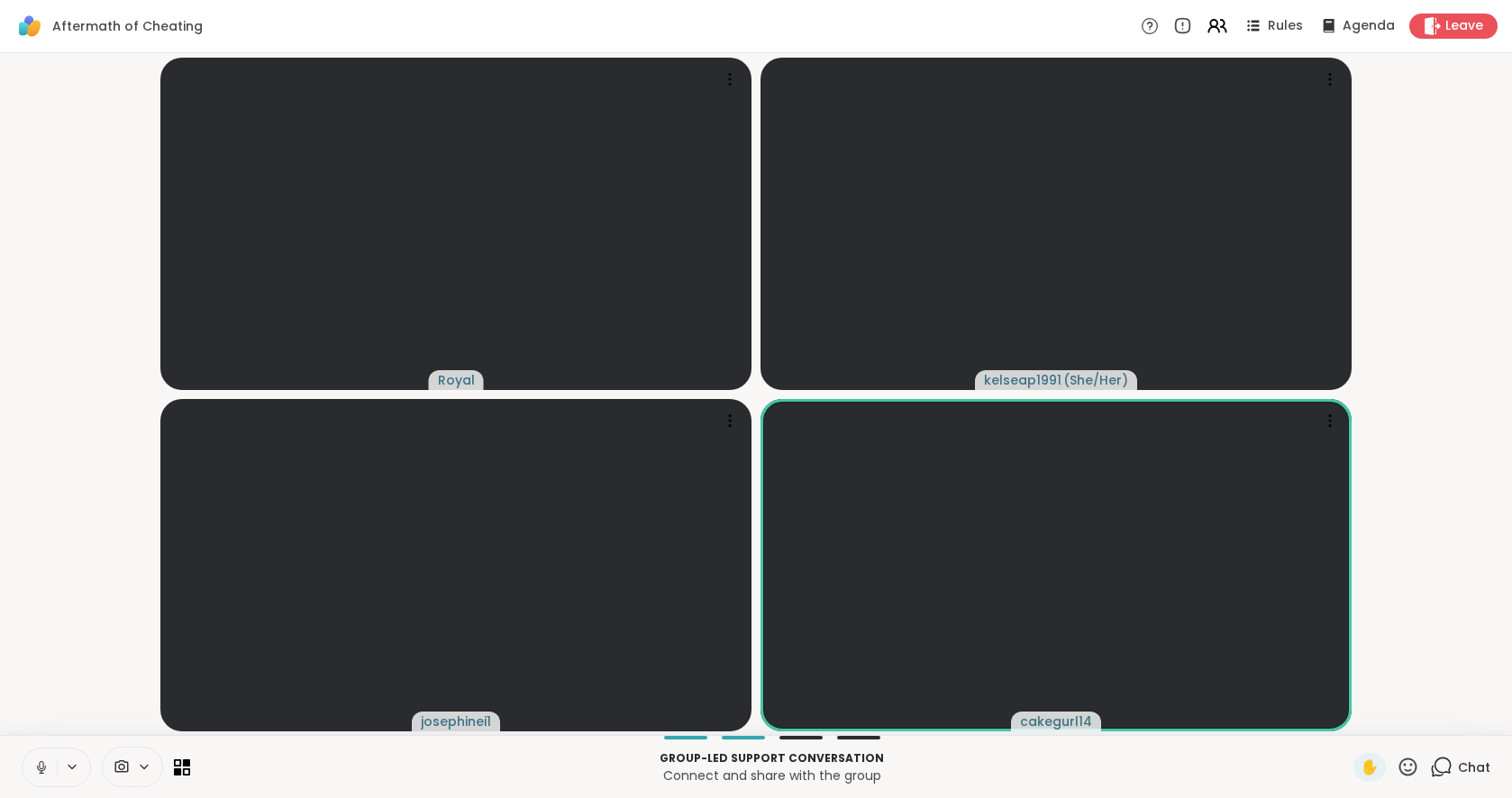
click at [1439, 770] on icon at bounding box center [1443, 766] width 17 height 17
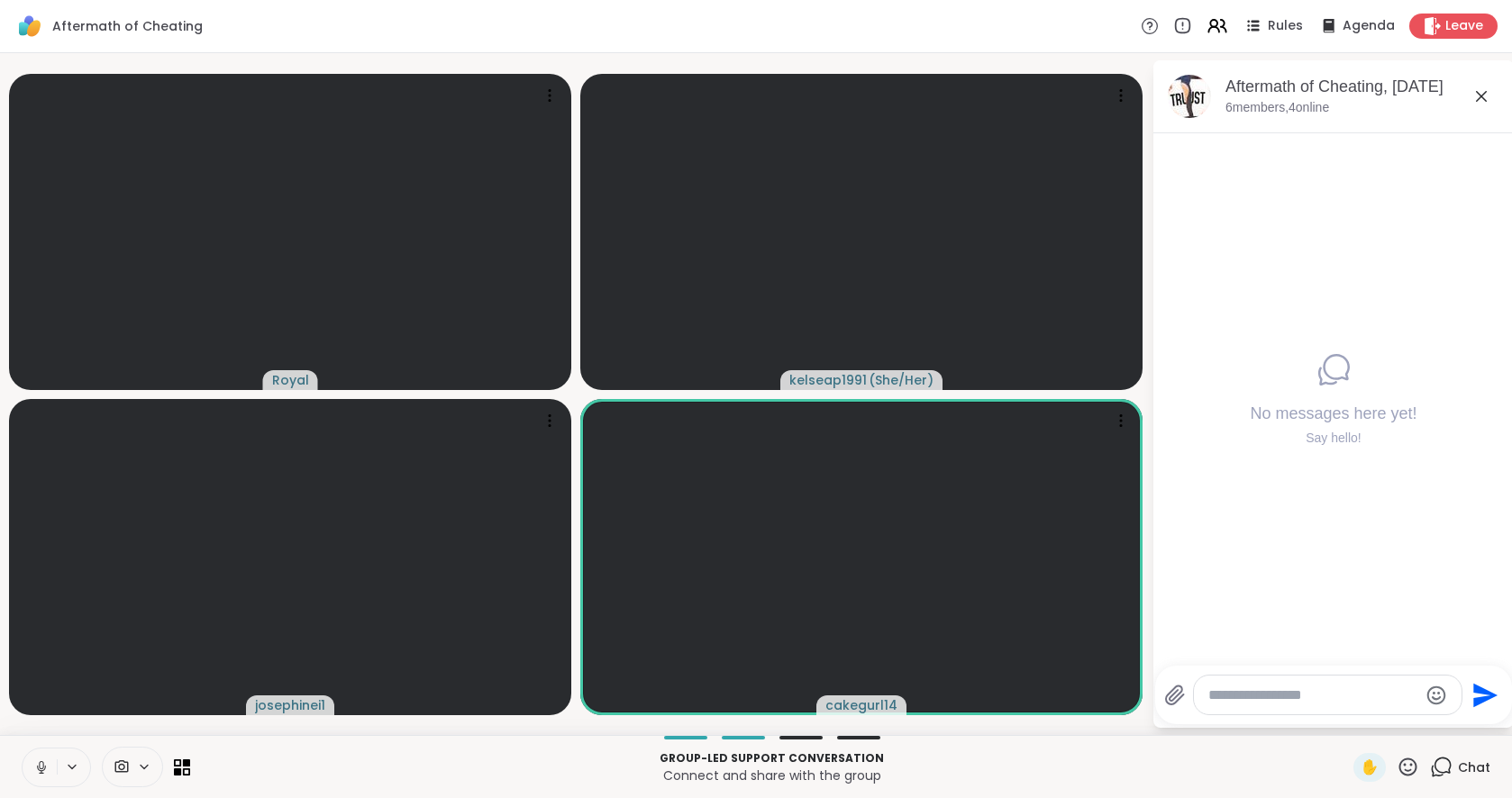
click at [1355, 694] on textarea "Type your message" at bounding box center [1314, 695] width 210 height 18
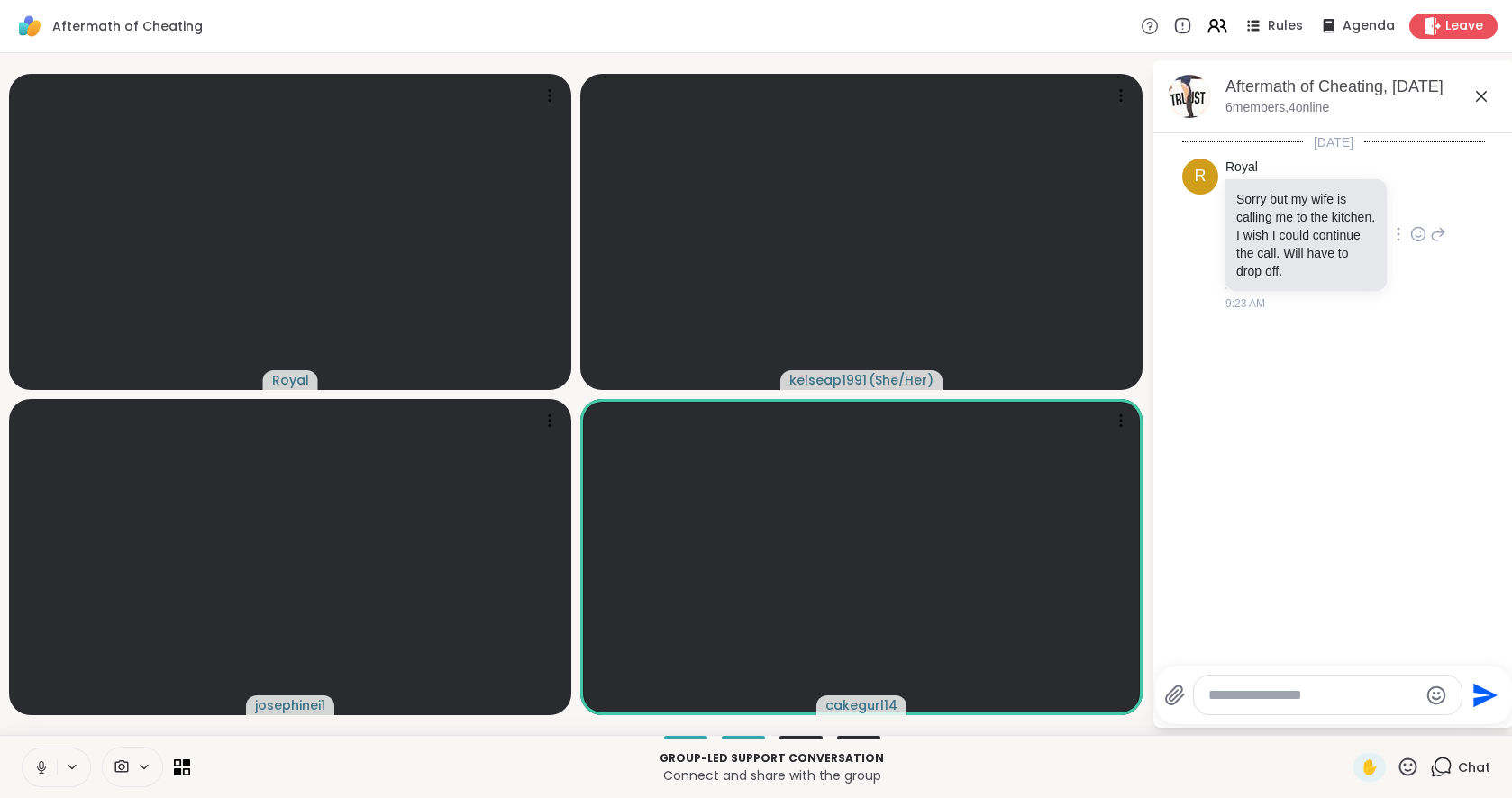
click at [1417, 237] on icon at bounding box center [1418, 237] width 6 height 2
click at [1241, 206] on div "Select Reaction: Thumbs up" at bounding box center [1236, 206] width 17 height 17
click at [1337, 692] on textarea "Type your message" at bounding box center [1314, 695] width 210 height 18
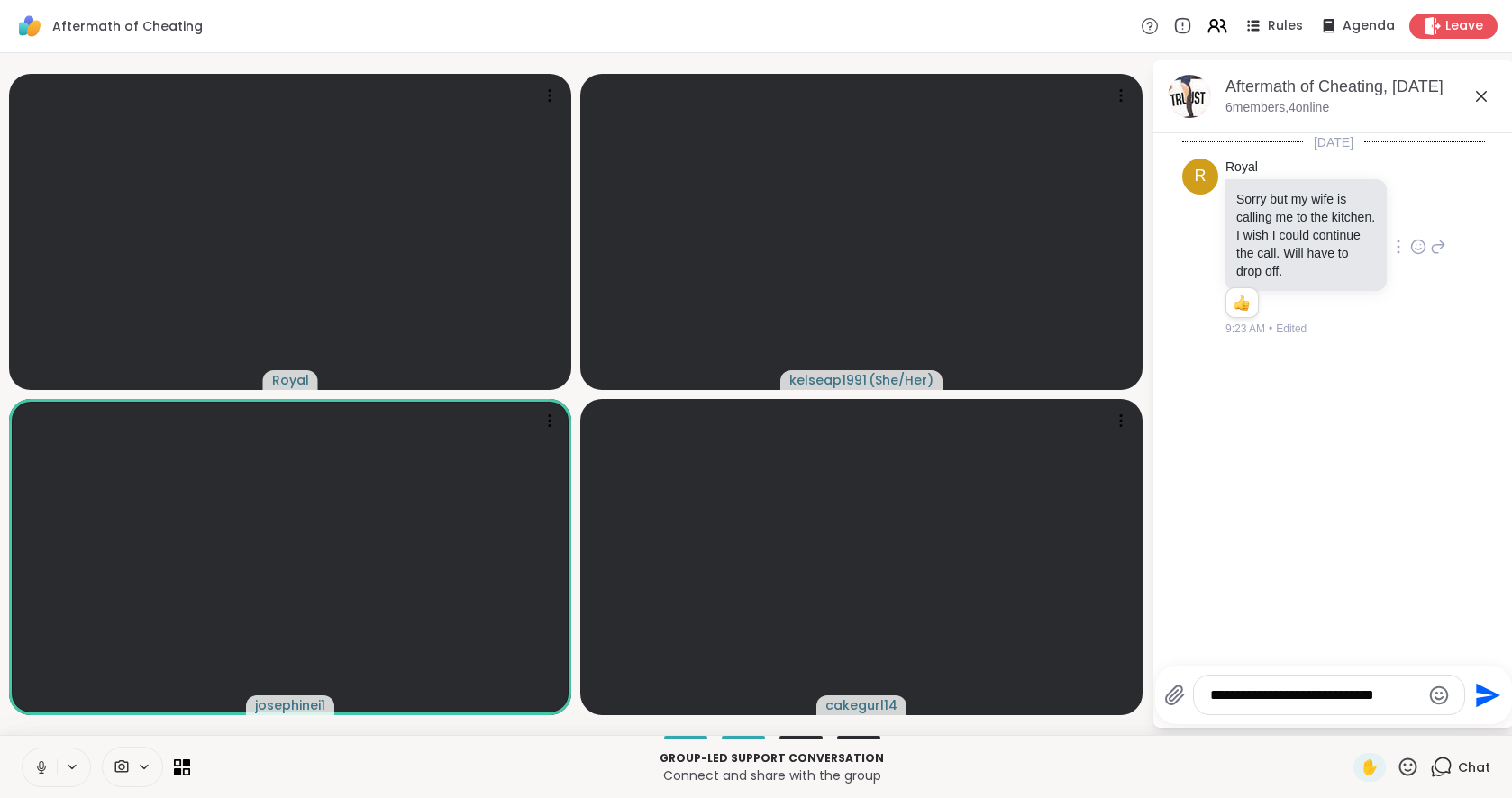
type textarea "**********"
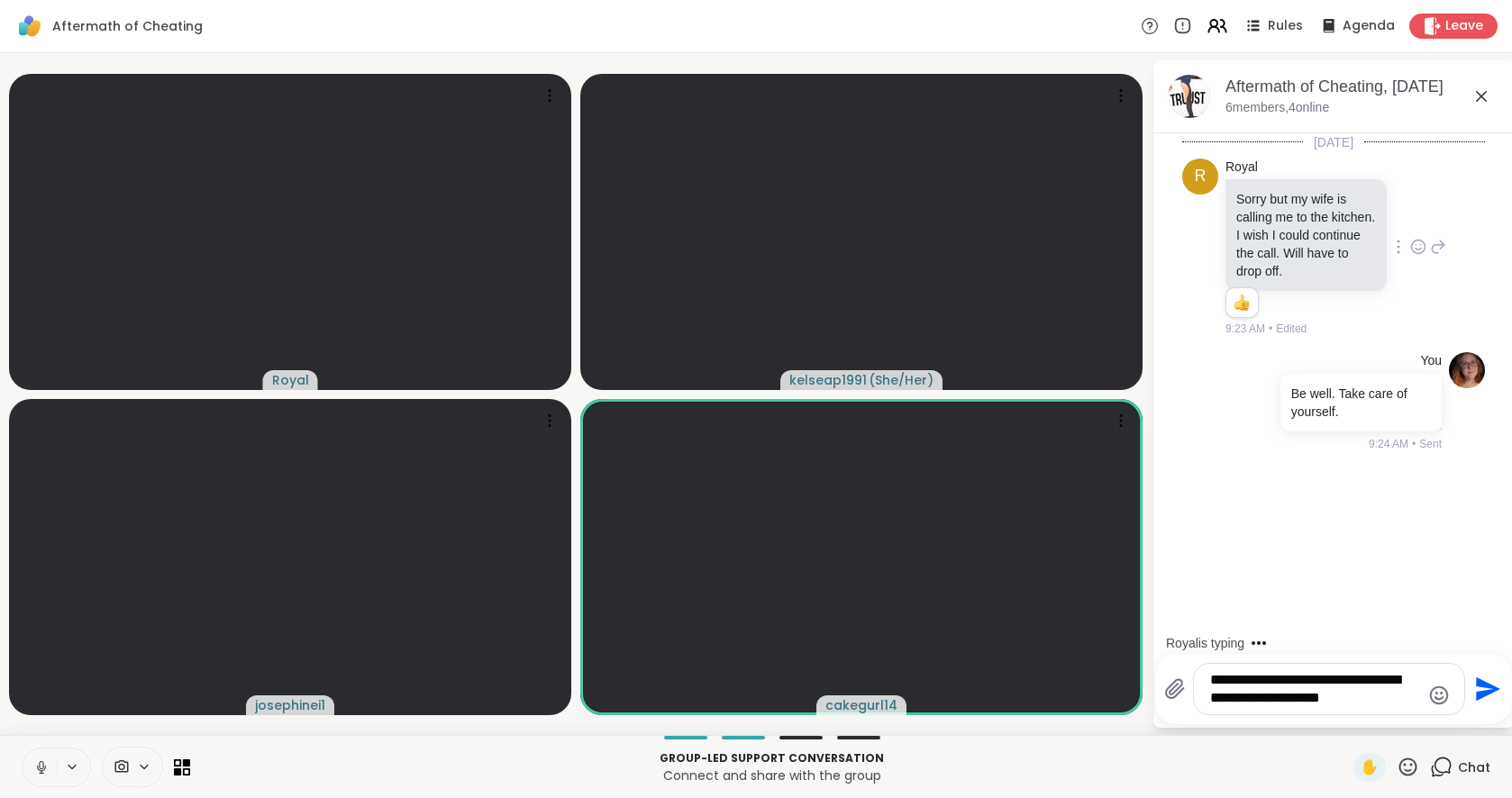
type textarea "**********"
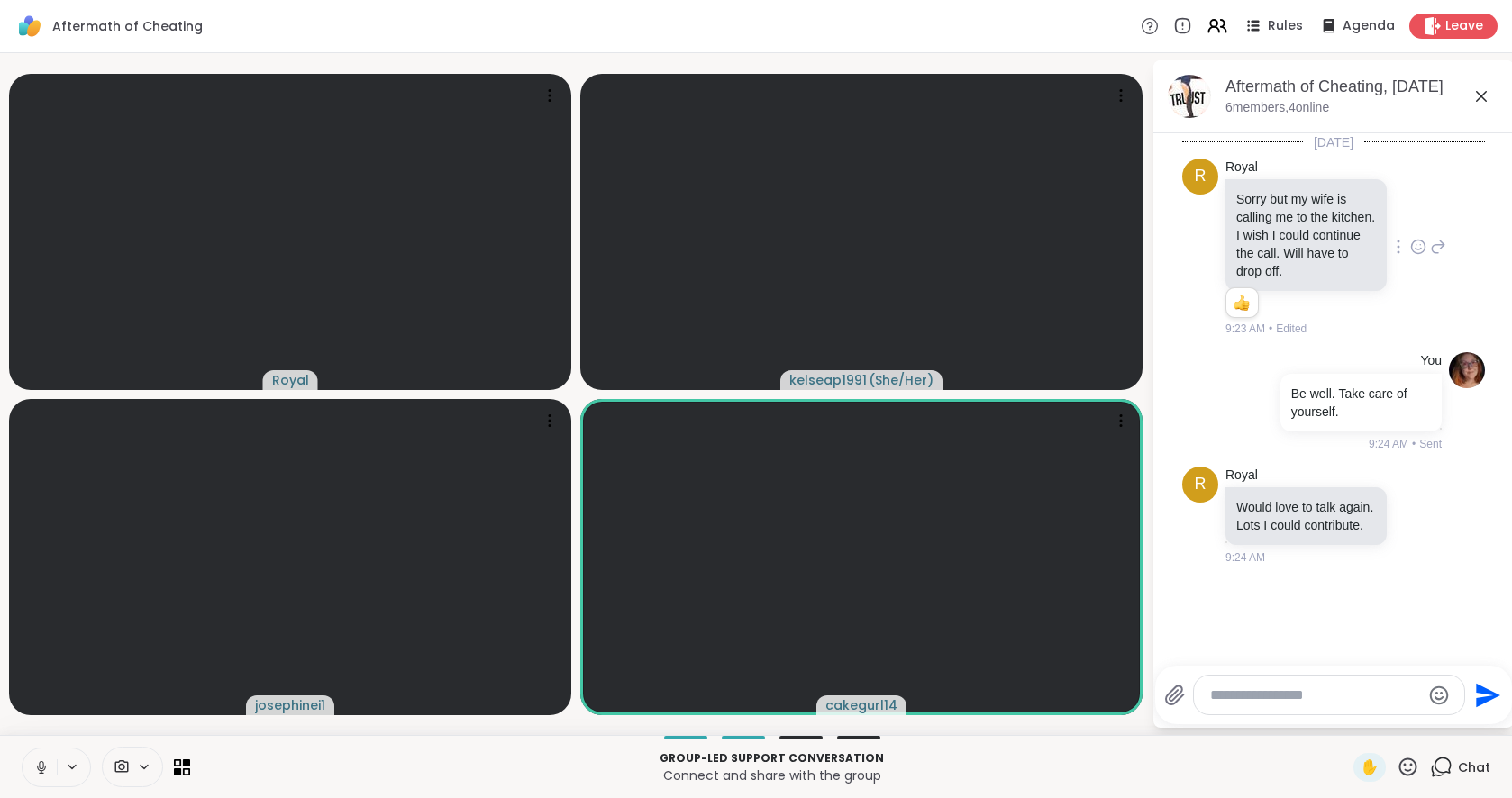
scroll to position [69, 0]
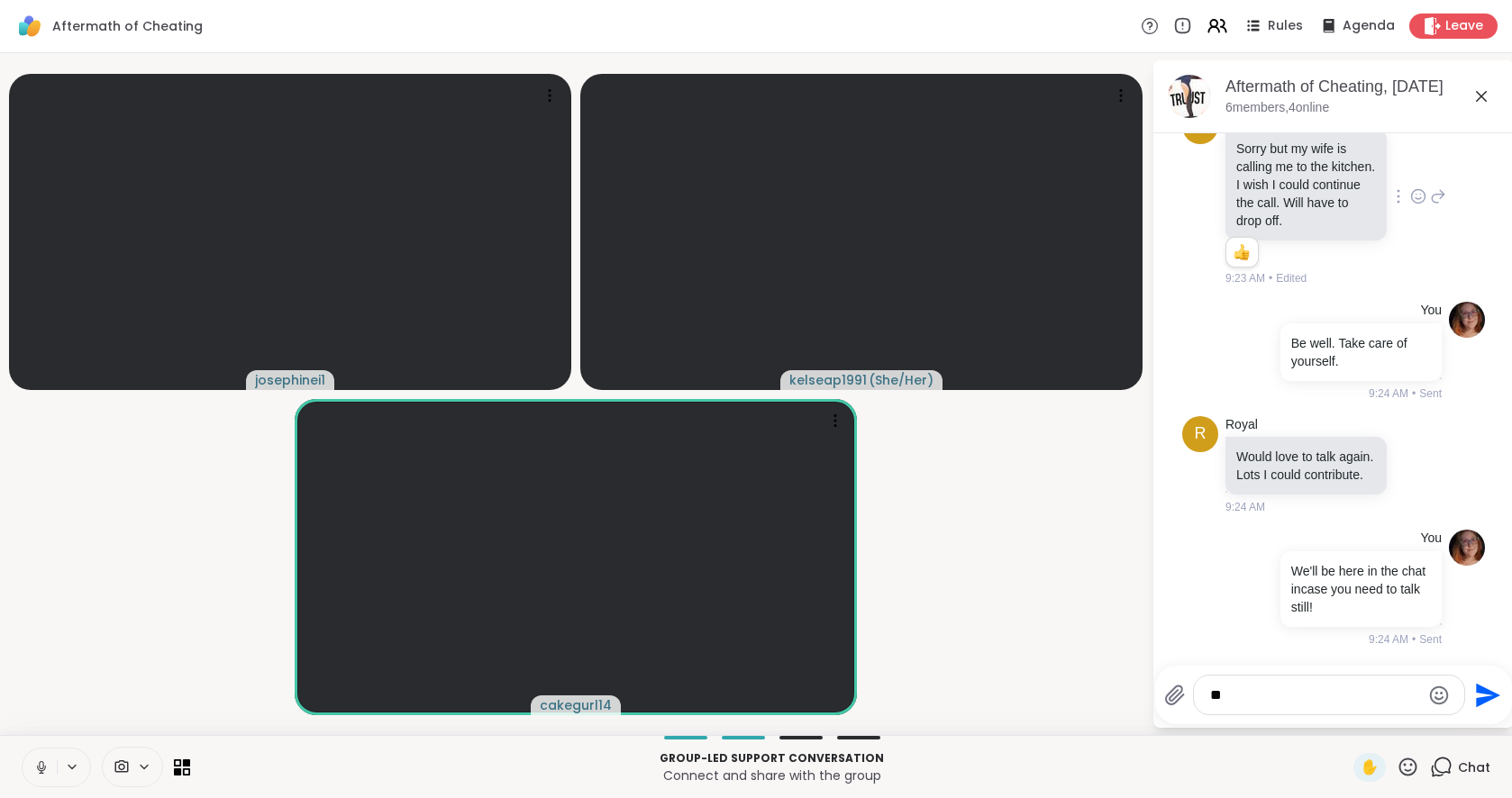
type textarea "*"
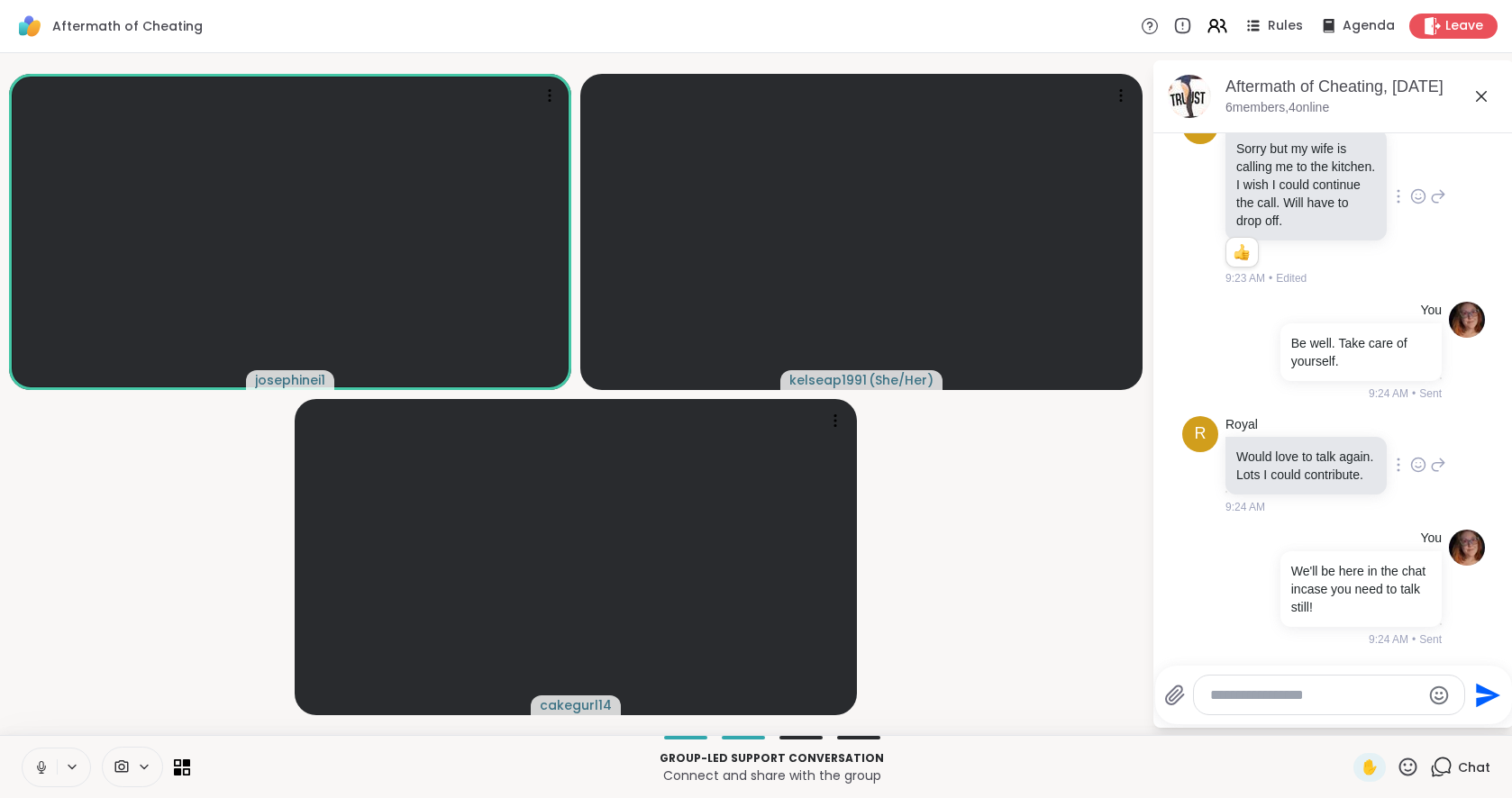
click at [1416, 456] on icon at bounding box center [1419, 464] width 17 height 18
click at [1277, 428] on div "Select Reaction: Heart" at bounding box center [1276, 437] width 17 height 17
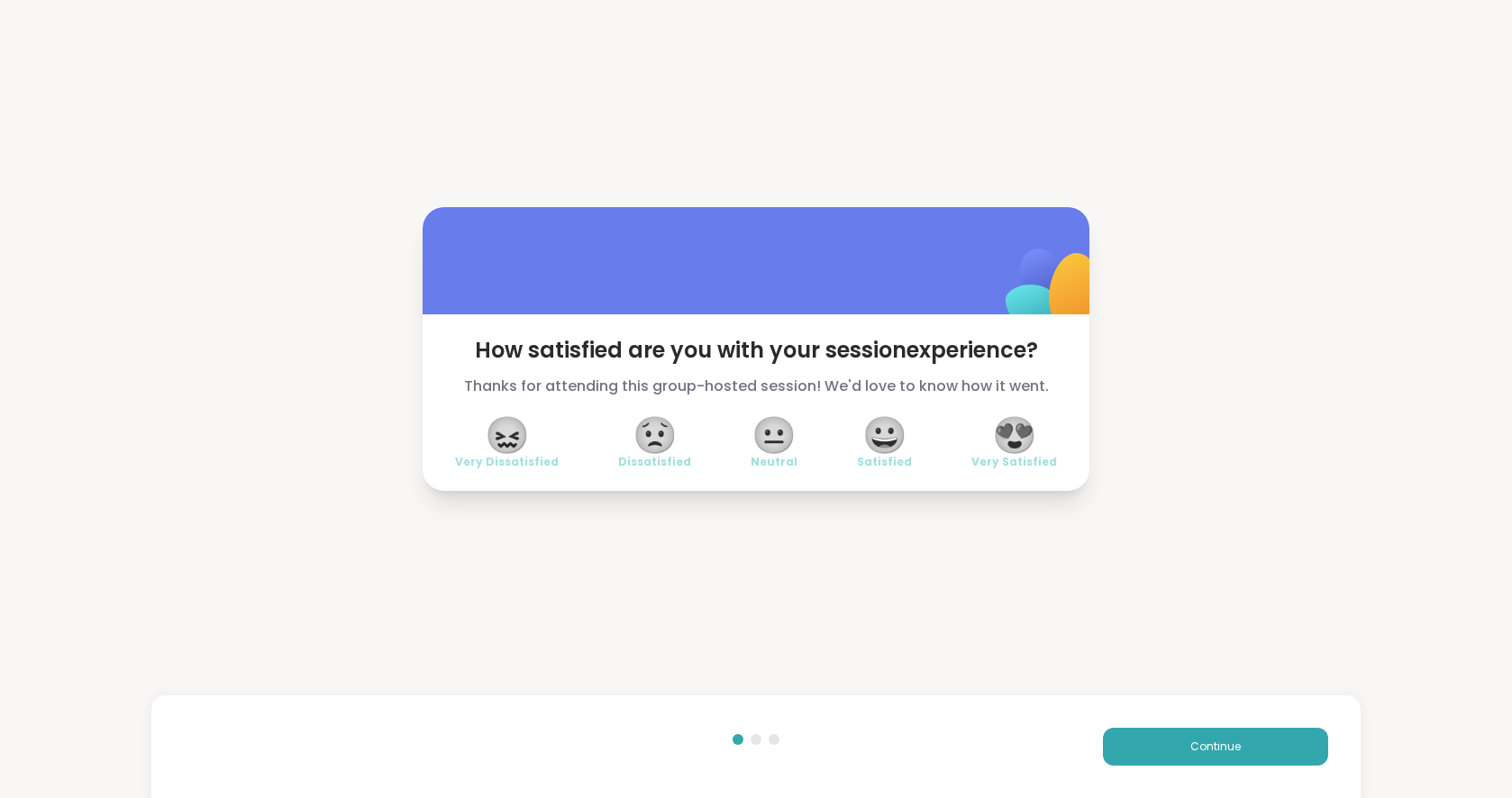
click at [1018, 440] on span "😍" at bounding box center [1014, 435] width 45 height 32
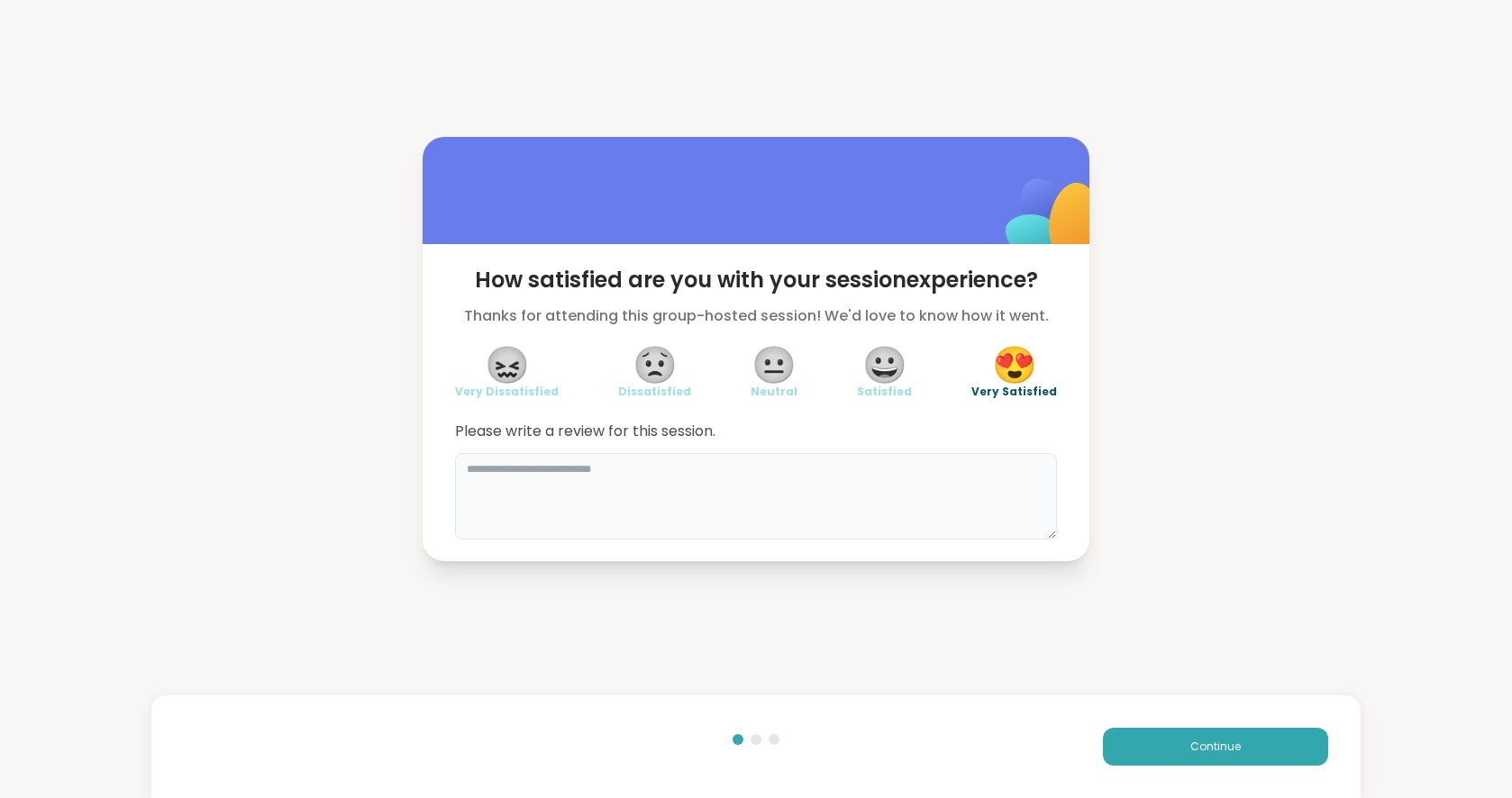
click at [717, 509] on textarea at bounding box center [756, 496] width 602 height 86
type textarea "**********"
click at [1166, 751] on button "Continue" at bounding box center [1215, 747] width 225 height 38
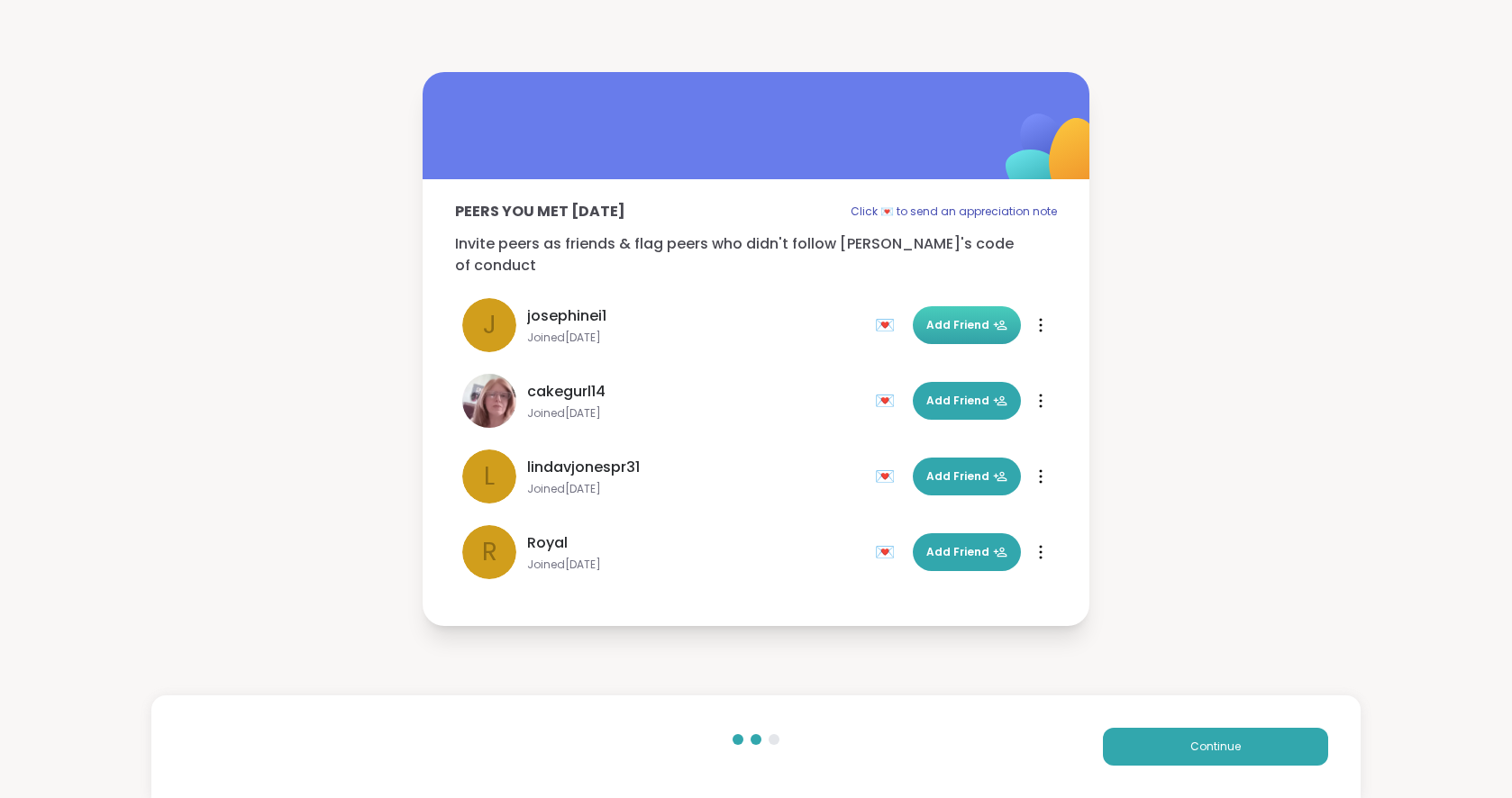
click at [969, 317] on span "Add Friend" at bounding box center [967, 325] width 82 height 17
click at [964, 393] on span "Add Friend" at bounding box center [967, 401] width 82 height 17
click at [981, 544] on span "Add Friend" at bounding box center [967, 552] width 82 height 17
